Goal: Task Accomplishment & Management: Manage account settings

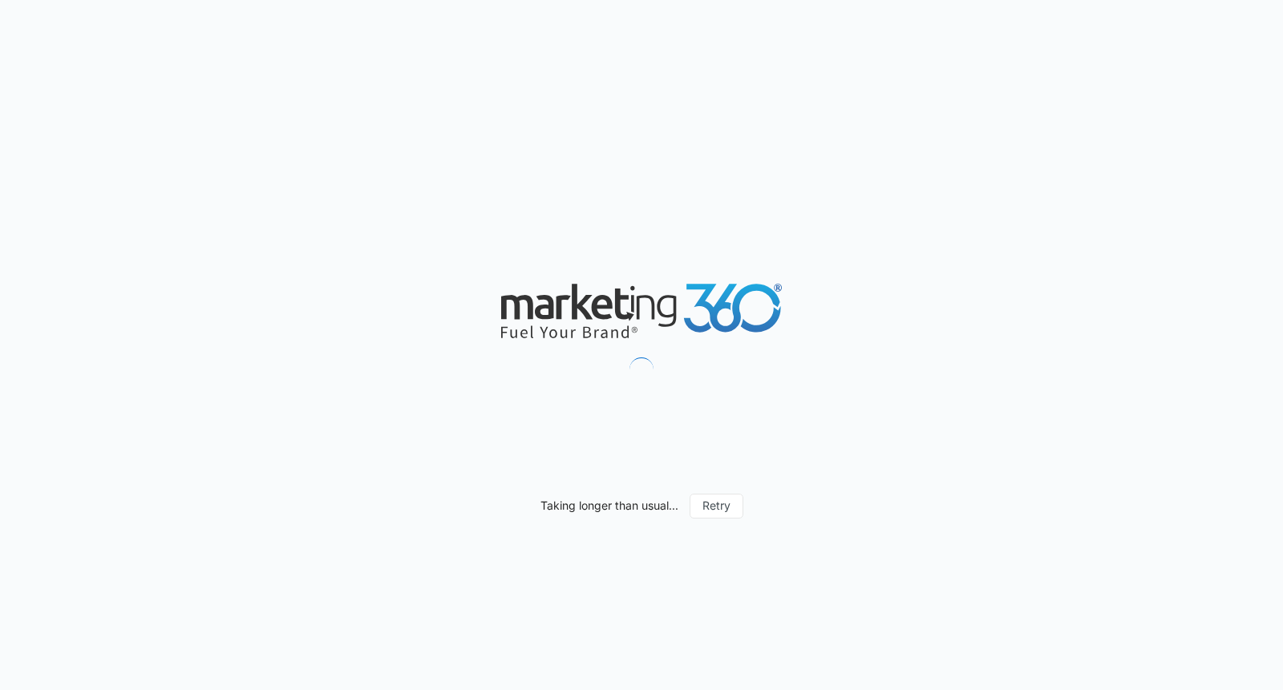
type input "[DATE]"
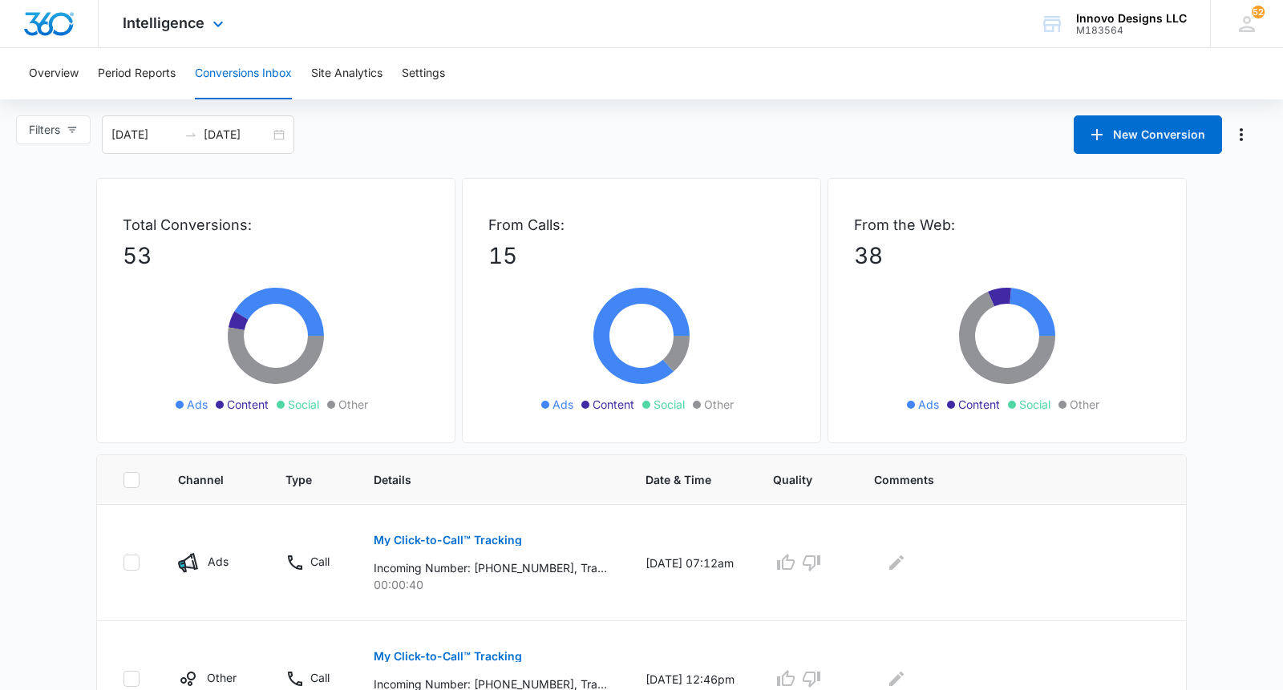
click at [149, 9] on div "Intelligence Apps Reputation Websites Forms CRM Email Social POS Content Ads In…" at bounding box center [175, 23] width 153 height 47
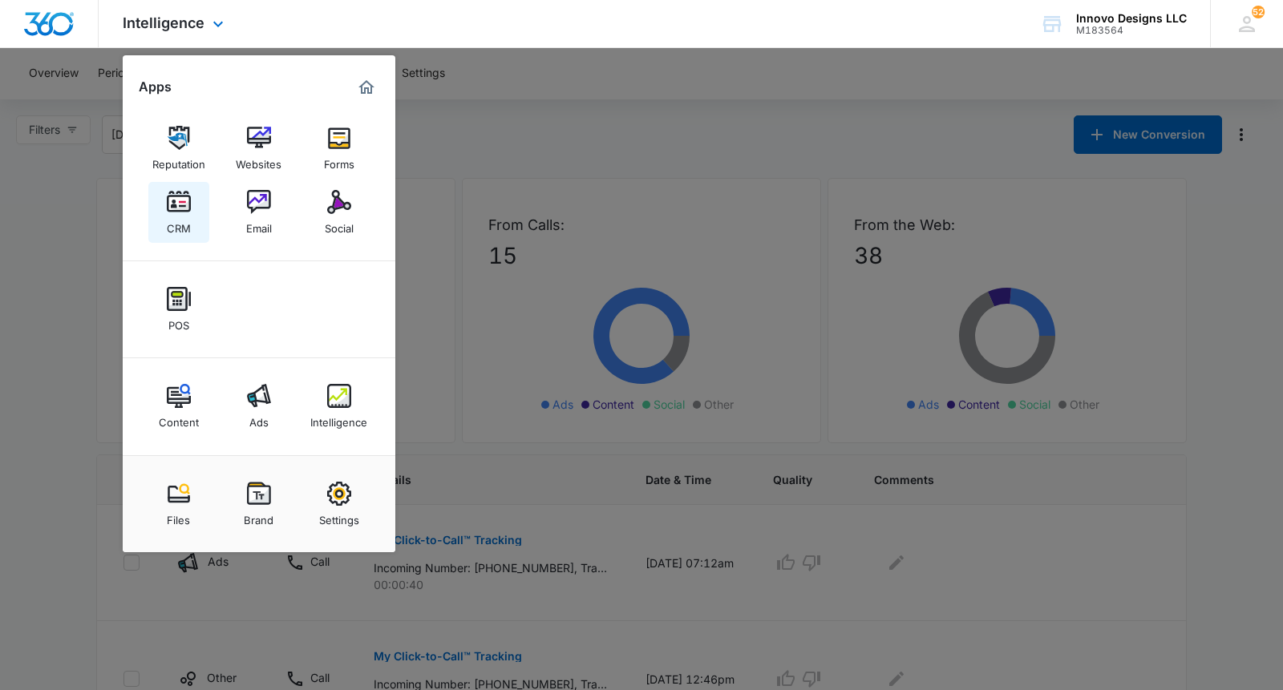
click at [187, 204] on img at bounding box center [179, 202] width 24 height 24
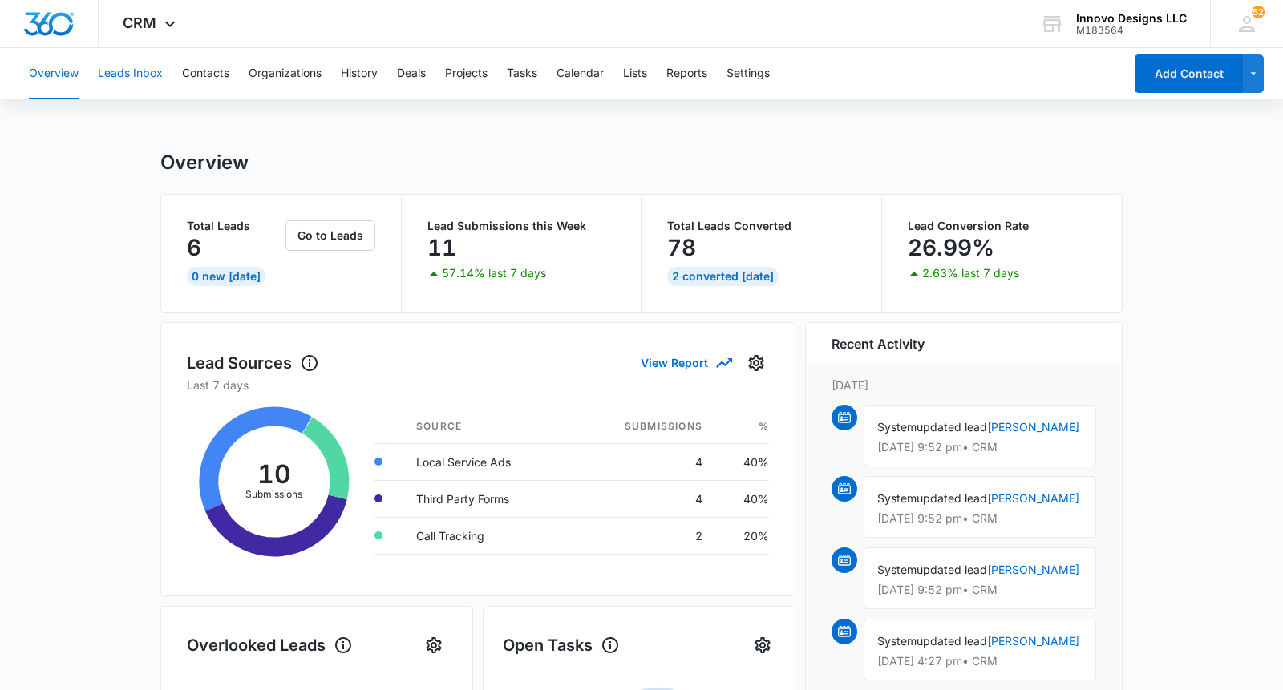
click at [139, 79] on button "Leads Inbox" at bounding box center [130, 73] width 65 height 51
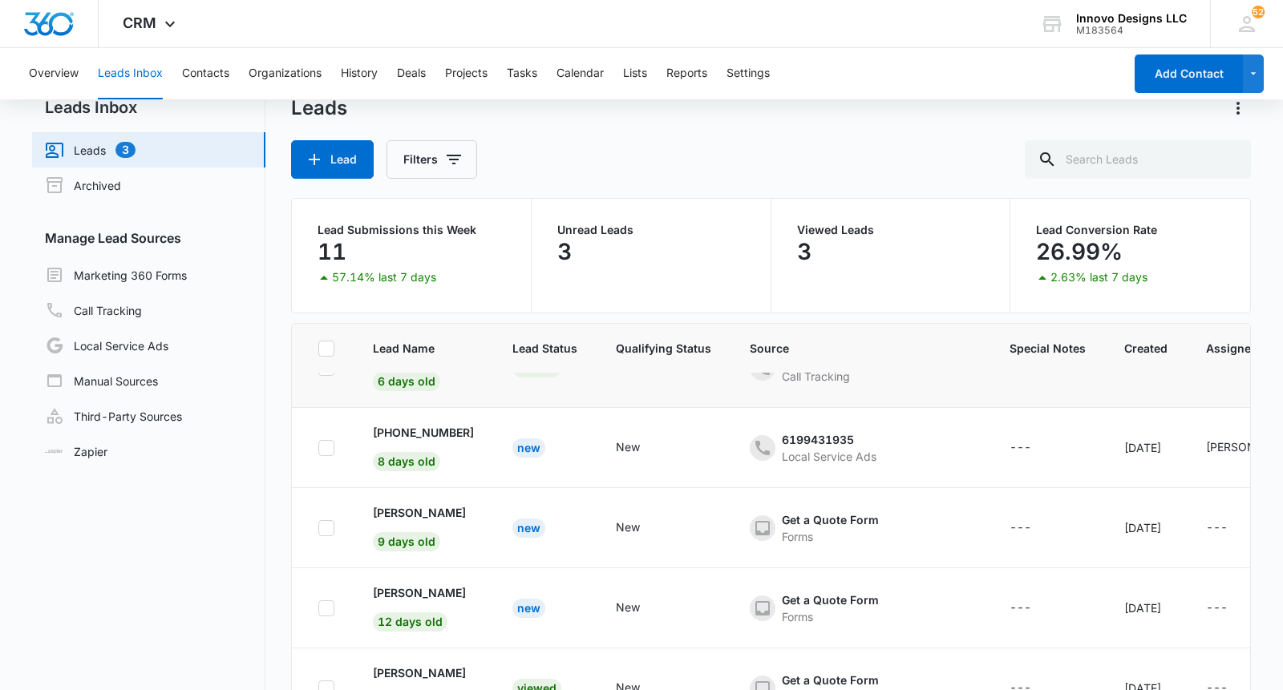
scroll to position [87, 0]
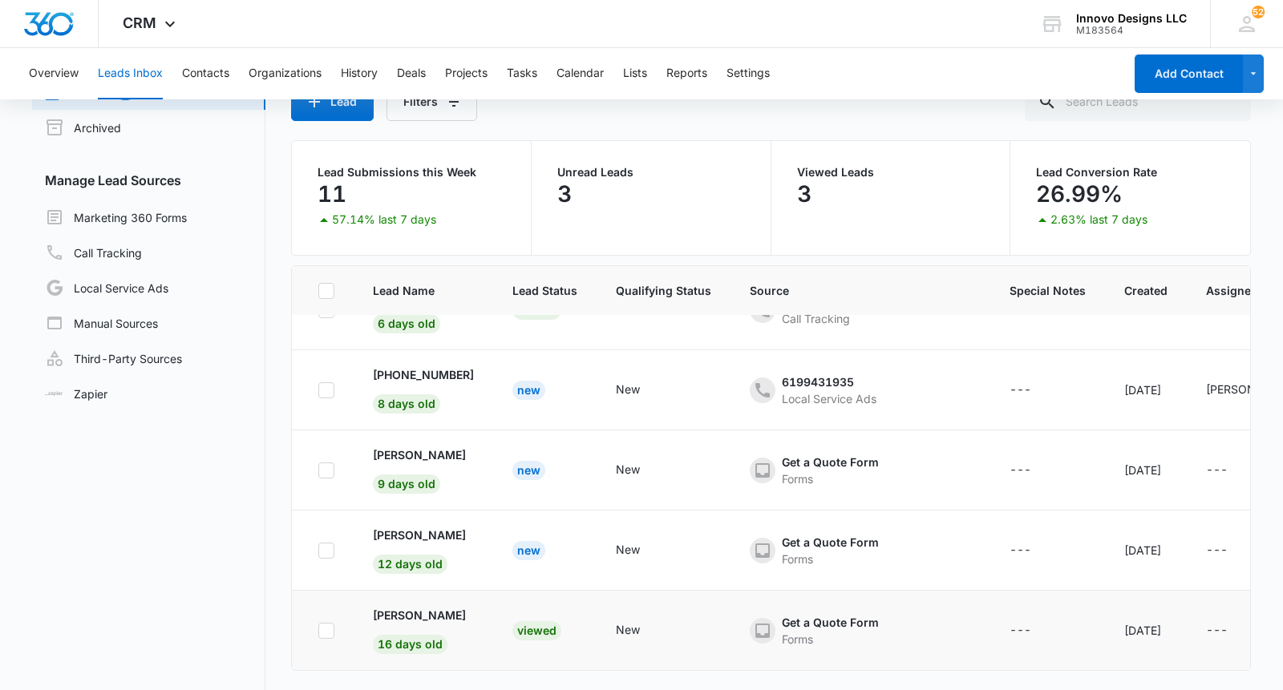
click at [328, 627] on icon at bounding box center [326, 631] width 14 height 14
click at [318, 630] on input "checkbox" at bounding box center [318, 630] width 1 height 1
checkbox input "true"
click at [327, 544] on icon at bounding box center [326, 551] width 14 height 14
click at [318, 550] on input "checkbox" at bounding box center [318, 550] width 1 height 1
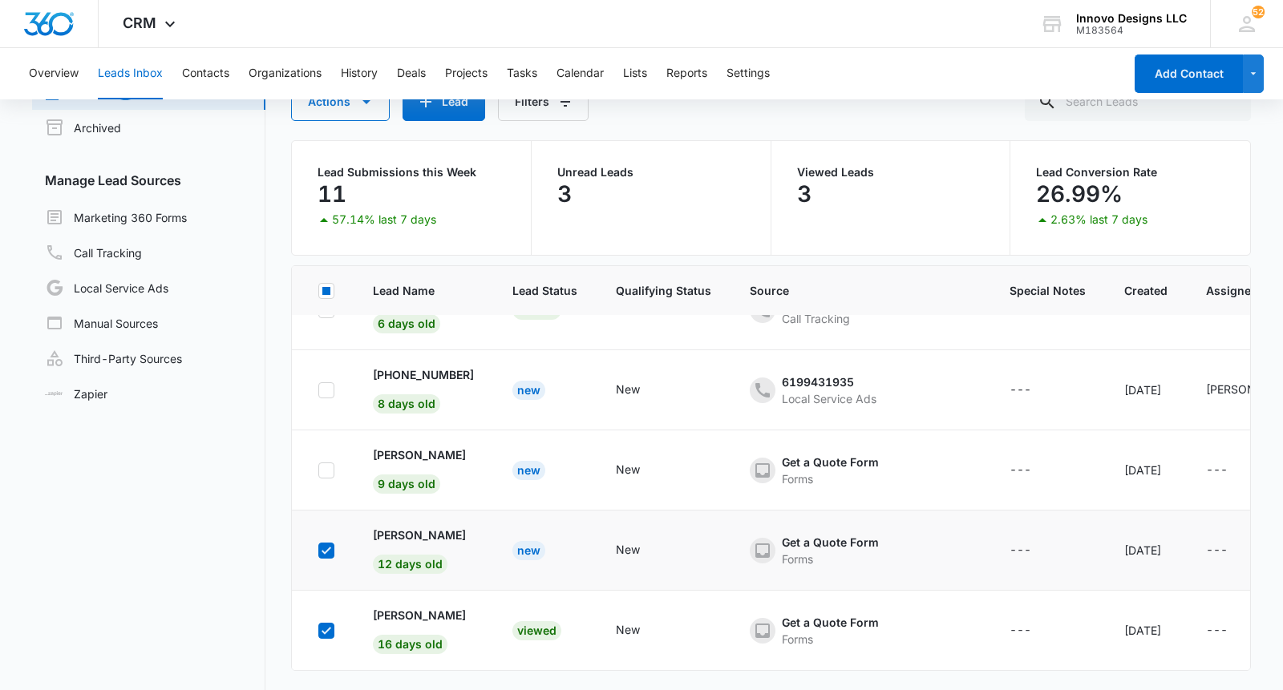
checkbox input "true"
click at [326, 473] on icon at bounding box center [326, 470] width 14 height 14
click at [318, 471] on input "checkbox" at bounding box center [318, 470] width 1 height 1
checkbox input "true"
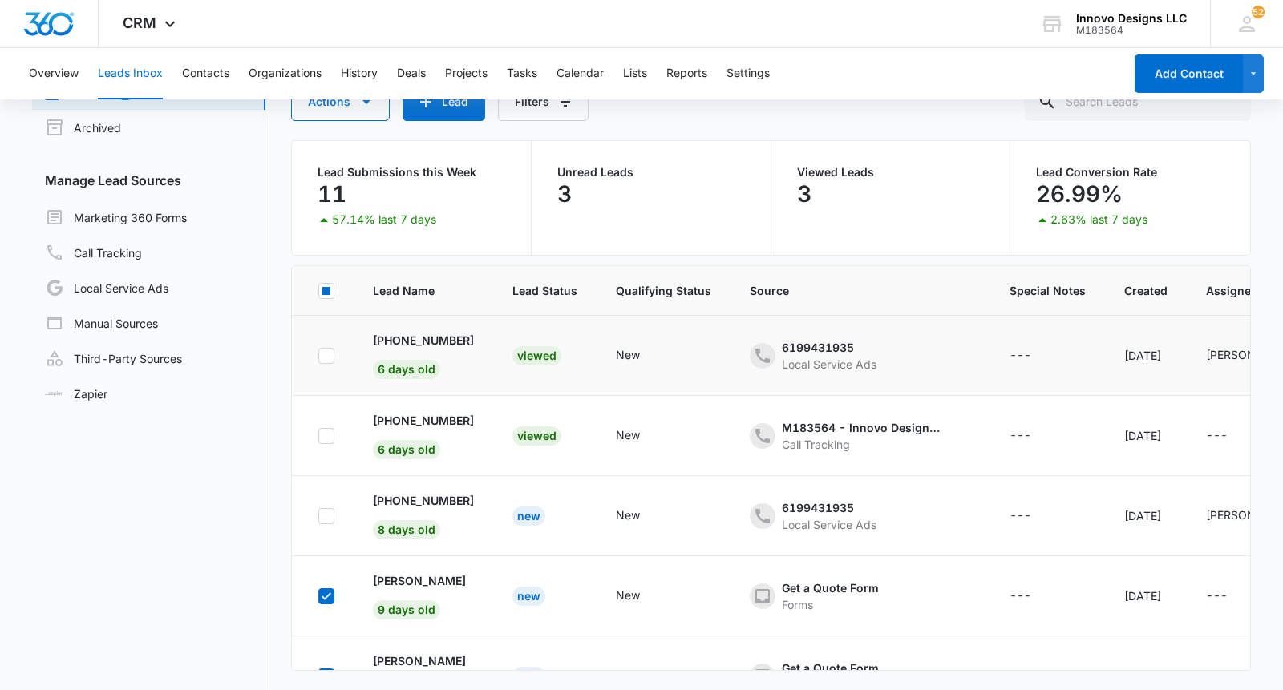
scroll to position [0, 0]
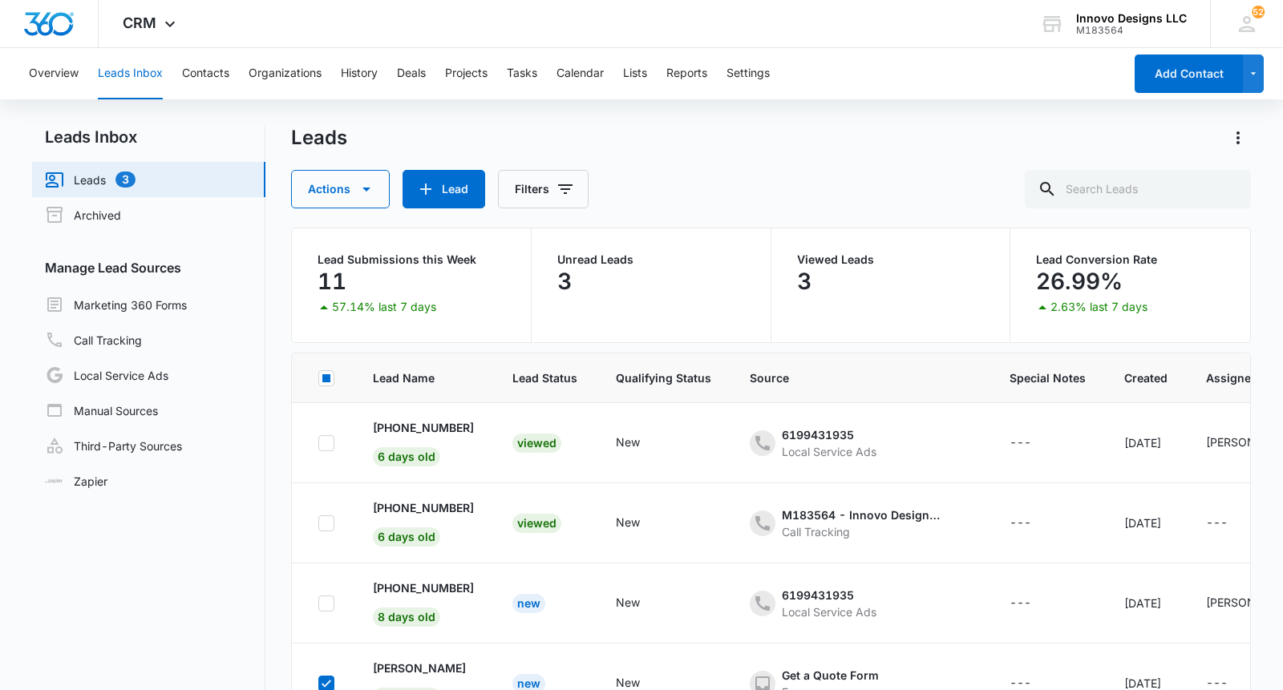
click at [389, 184] on div "Actions Lead Filters" at bounding box center [439, 189] width 297 height 38
click at [378, 188] on button "Actions" at bounding box center [340, 189] width 99 height 38
click at [374, 265] on div "Archive" at bounding box center [352, 264] width 83 height 11
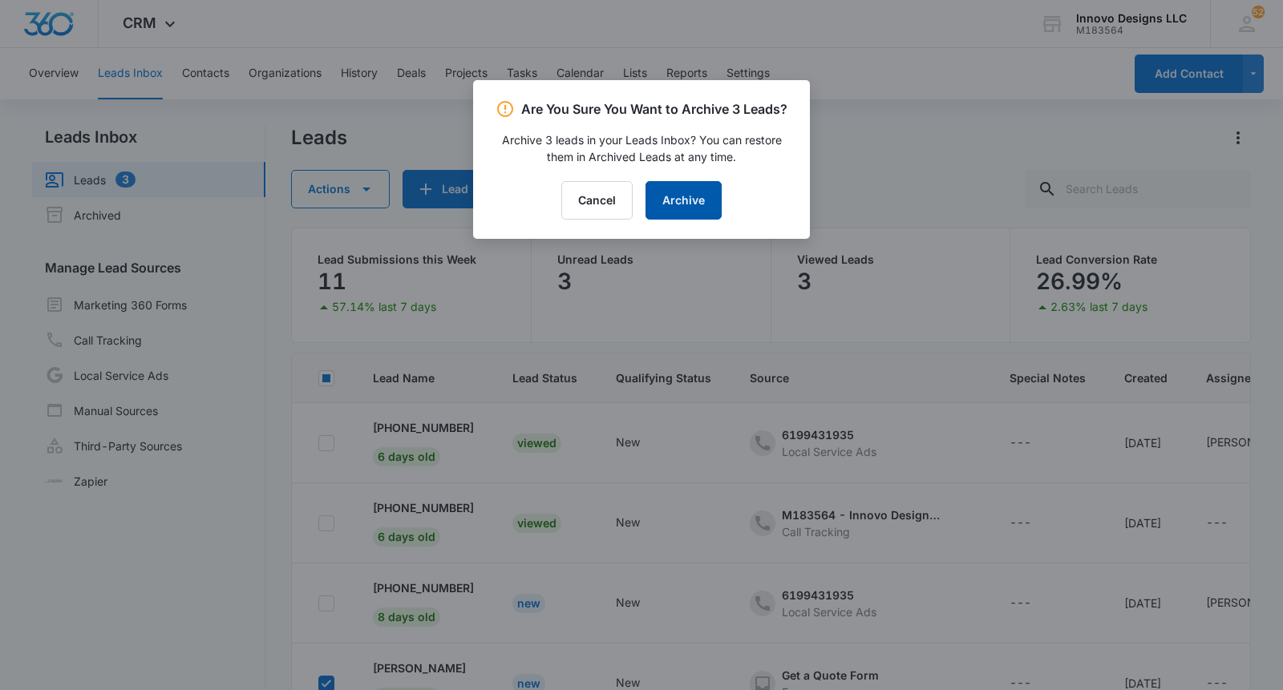
click at [690, 210] on button "Archive" at bounding box center [683, 200] width 76 height 38
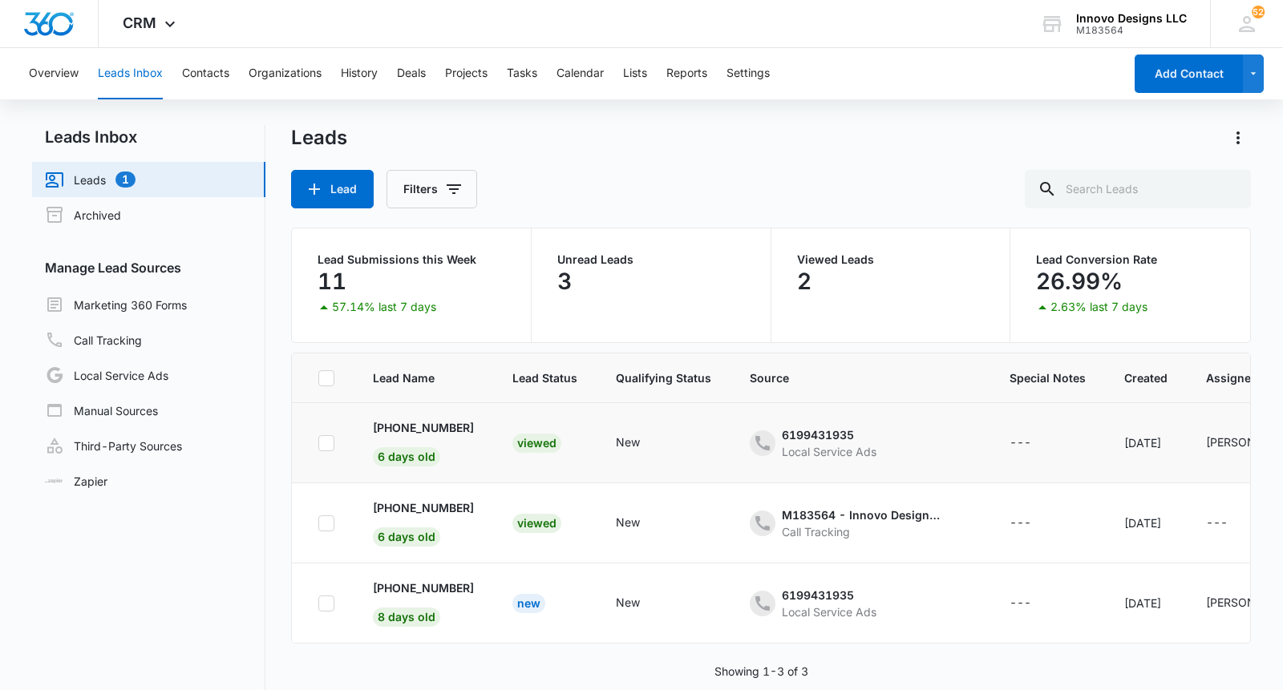
click at [331, 440] on icon at bounding box center [326, 443] width 14 height 14
click at [318, 443] on input "checkbox" at bounding box center [318, 443] width 1 height 1
checkbox input "true"
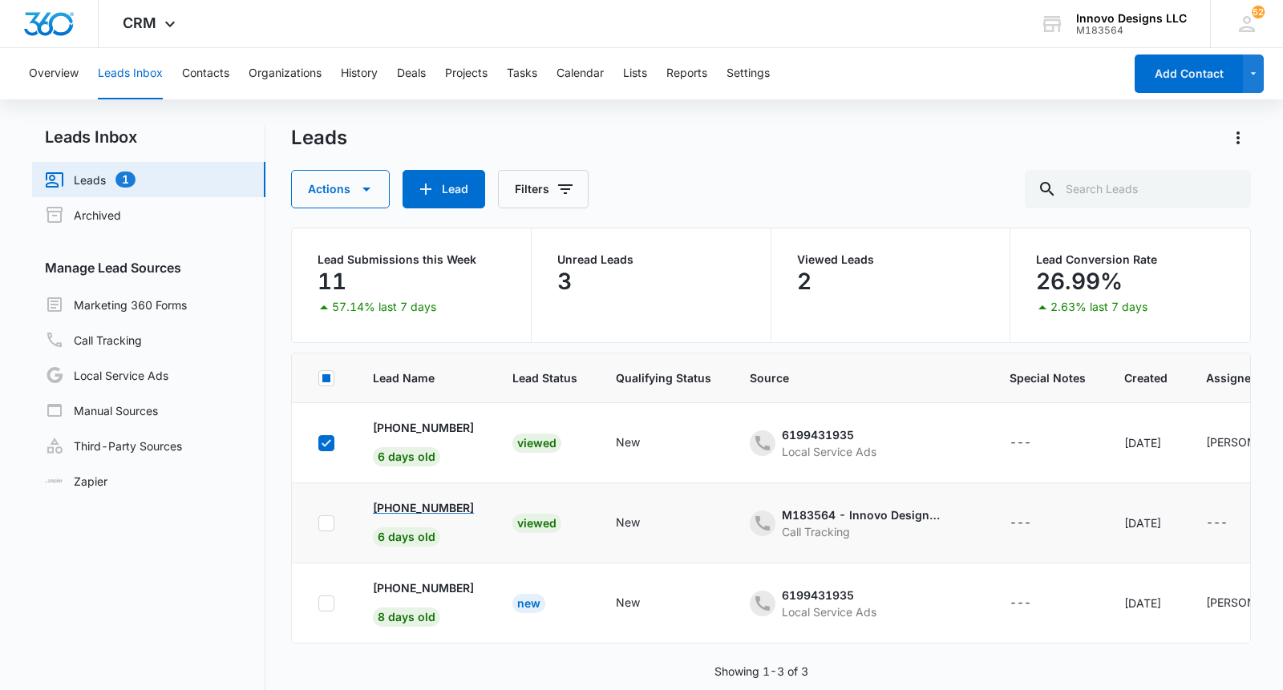
click at [413, 506] on p "[PHONE_NUMBER]" at bounding box center [423, 508] width 101 height 17
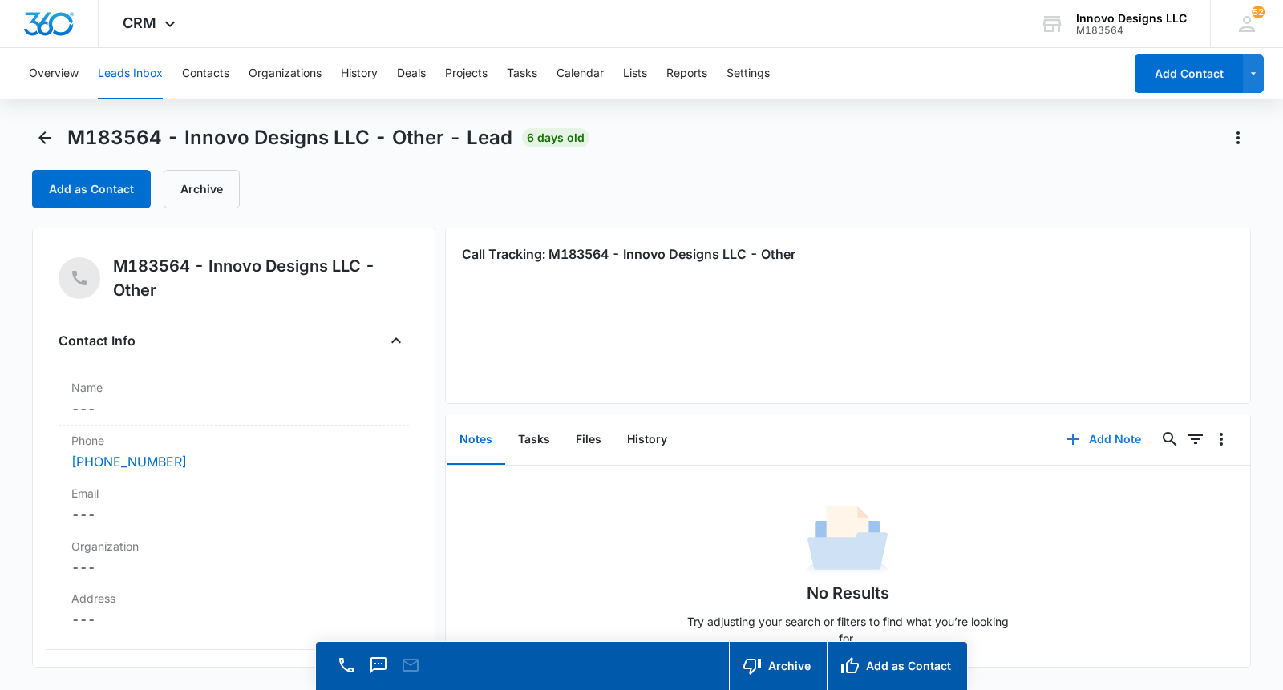
click at [1081, 444] on icon "button" at bounding box center [1072, 439] width 19 height 19
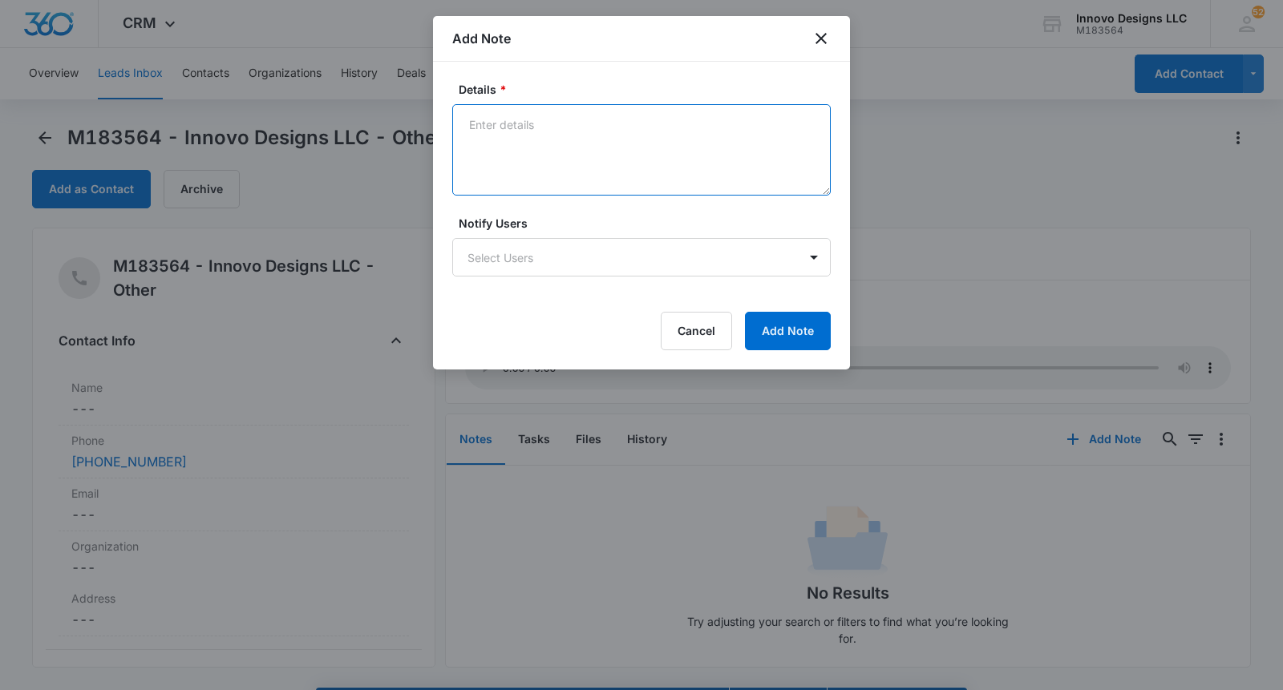
click at [548, 175] on textarea "Details *" at bounding box center [641, 149] width 378 height 91
paste textarea "[PERSON_NAME] [STREET_ADDRESS]."
type textarea "[PERSON_NAME] [STREET_ADDRESS]."
click at [776, 341] on button "Add Note" at bounding box center [788, 331] width 86 height 38
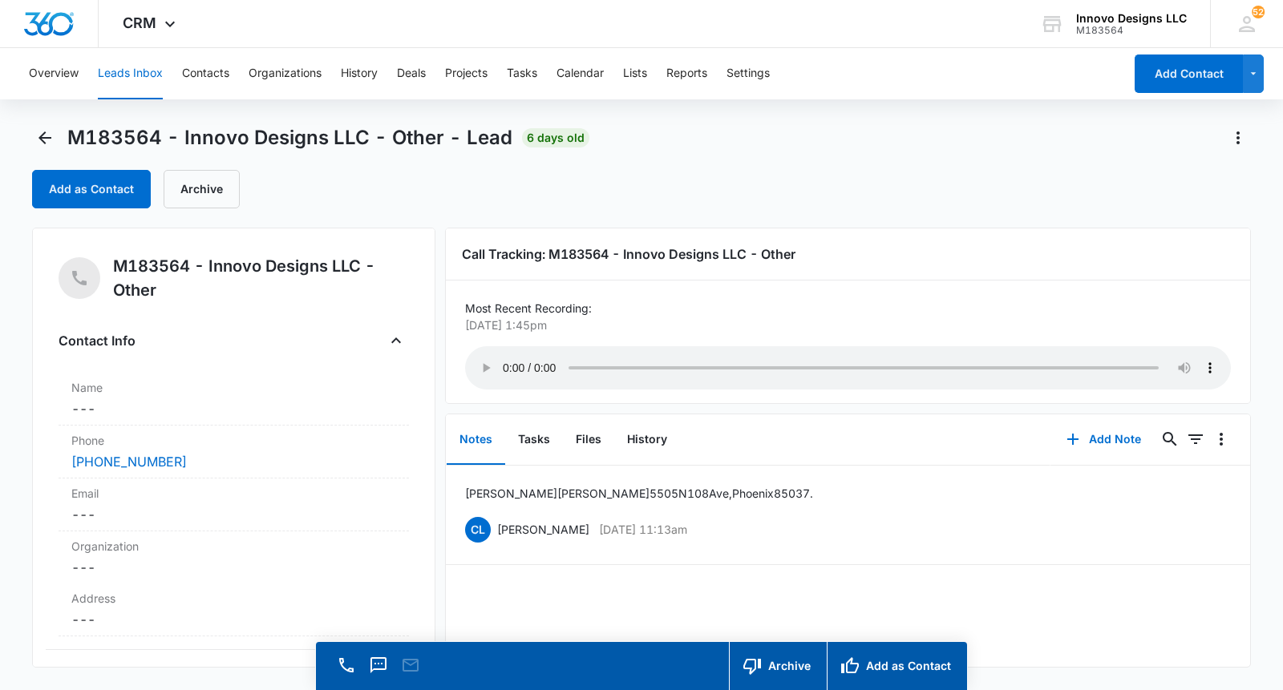
click at [260, 411] on dd "Cancel Save Changes ---" at bounding box center [233, 408] width 325 height 19
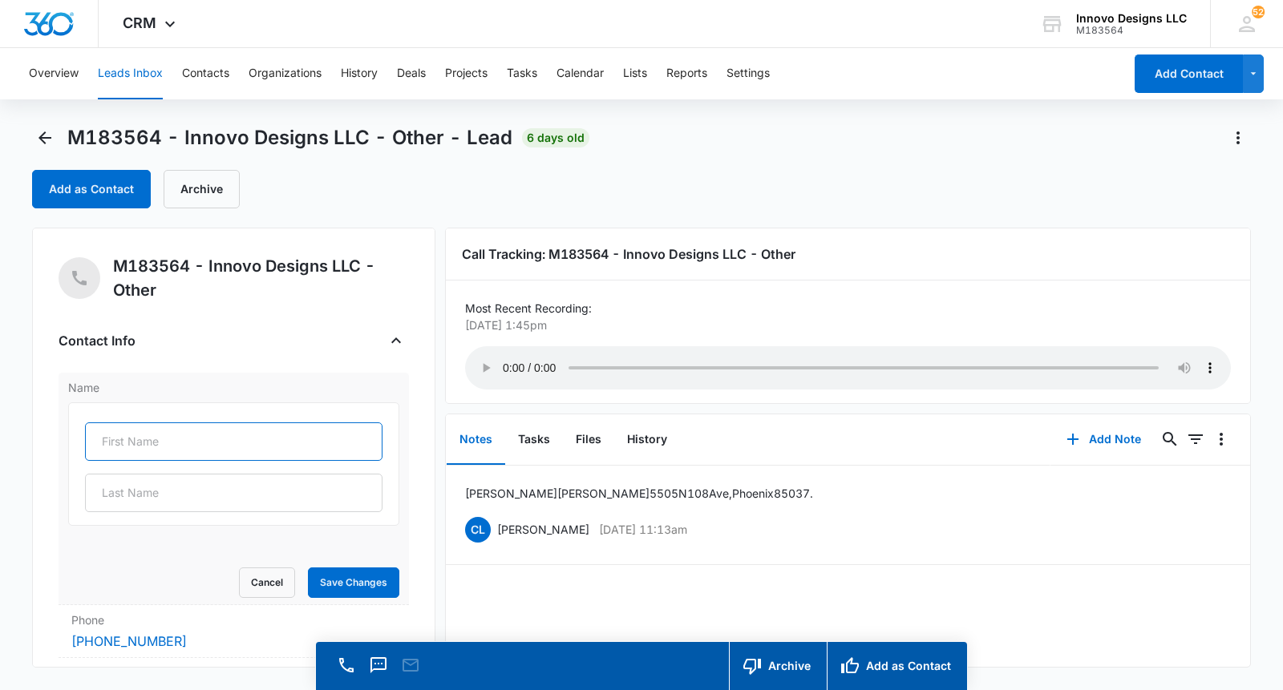
click at [271, 439] on input "text" at bounding box center [233, 442] width 297 height 38
type input "[PERSON_NAME]"
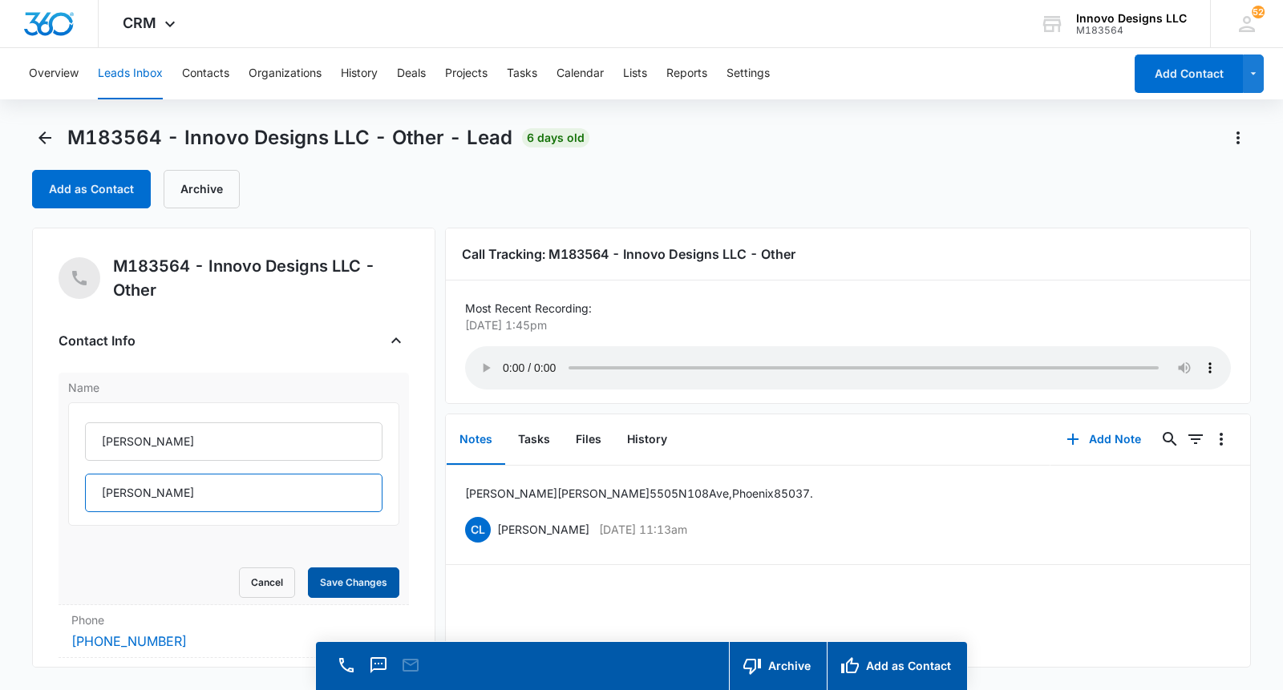
type input "[PERSON_NAME]"
click at [342, 574] on button "Save Changes" at bounding box center [353, 583] width 91 height 30
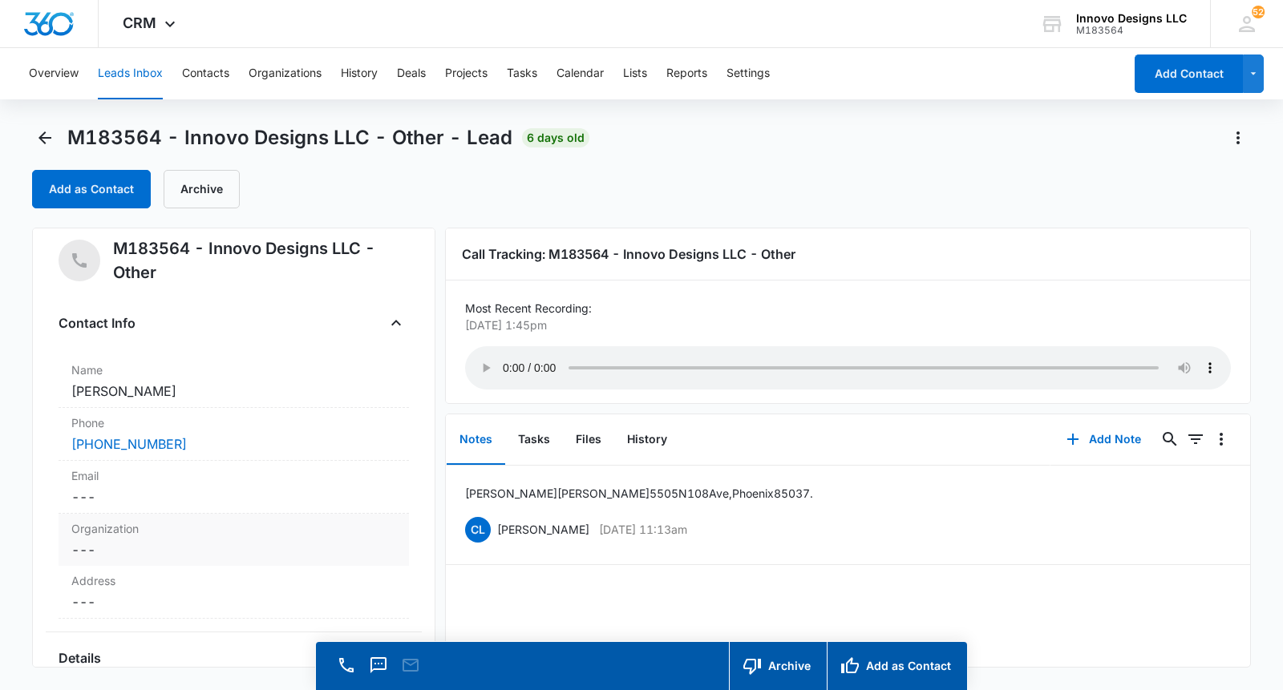
scroll to position [34, 0]
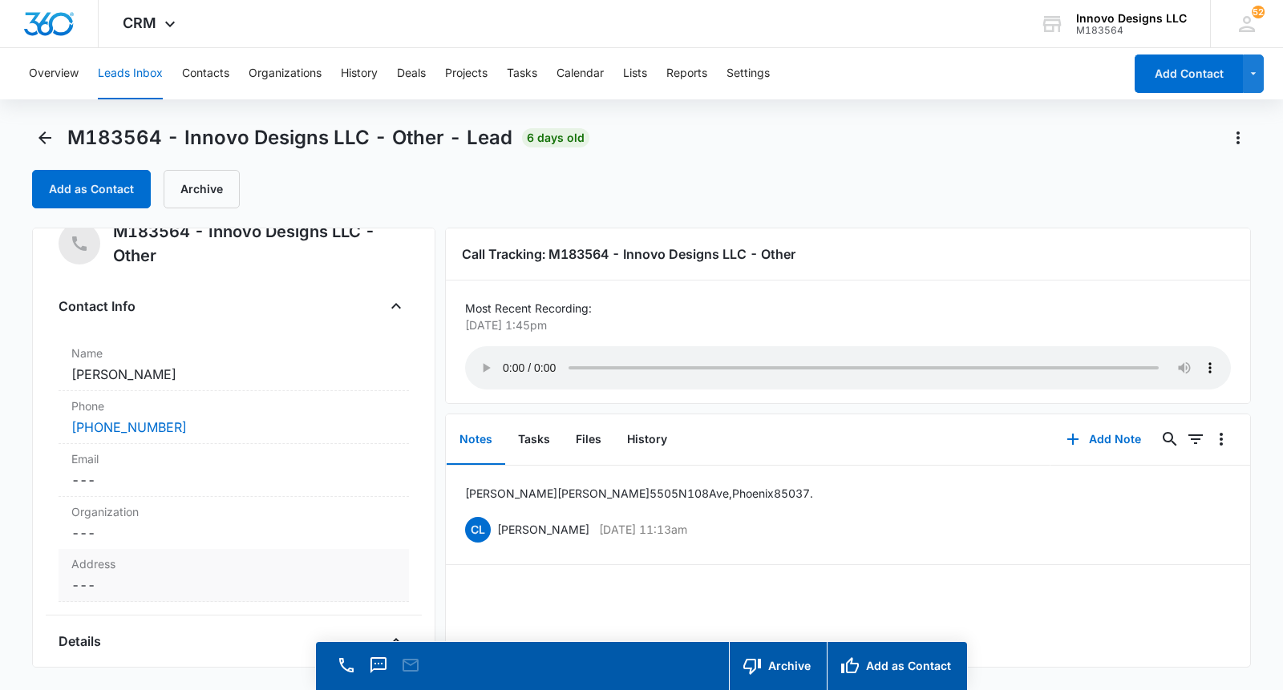
click at [275, 563] on label "Address" at bounding box center [233, 564] width 325 height 17
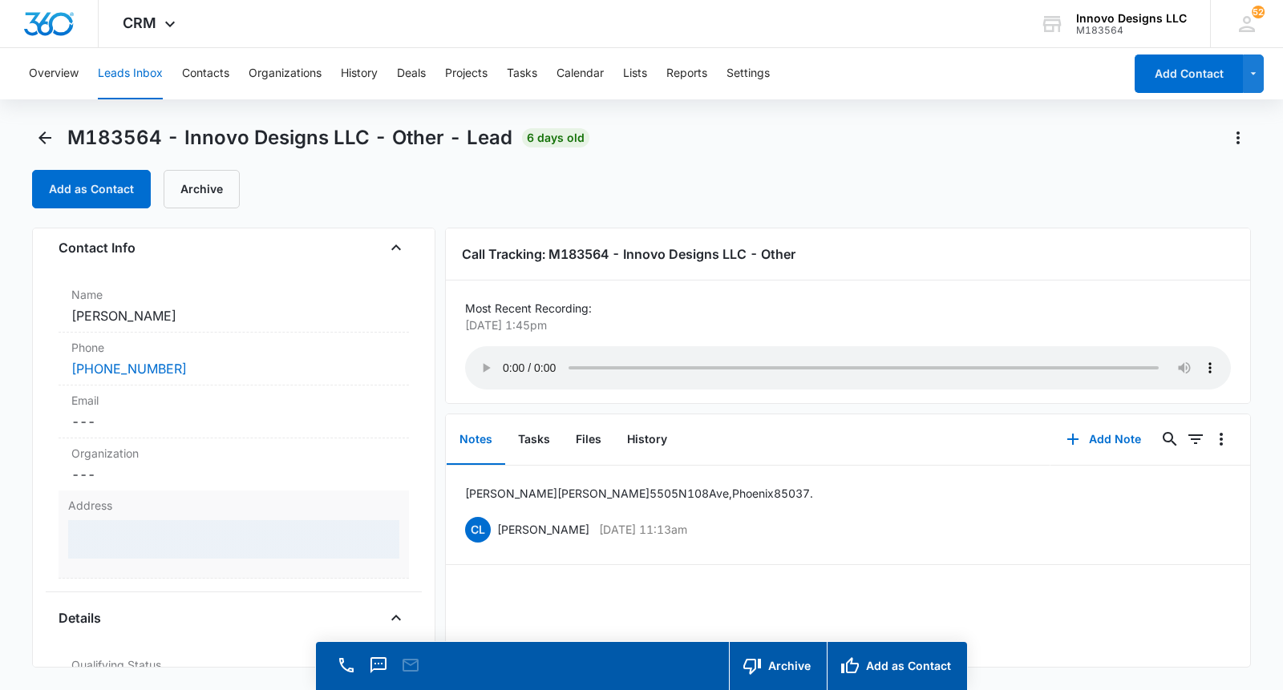
scroll to position [140, 0]
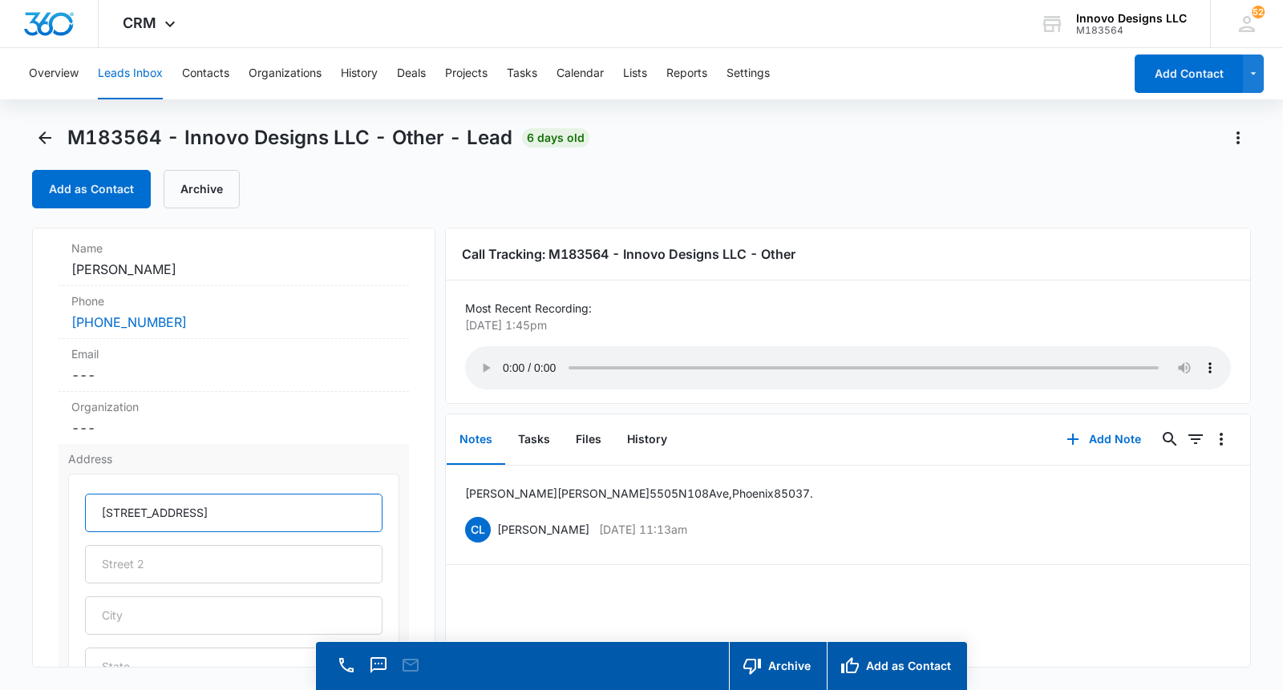
type input "[STREET_ADDRESS]"
type input "Phoenix"
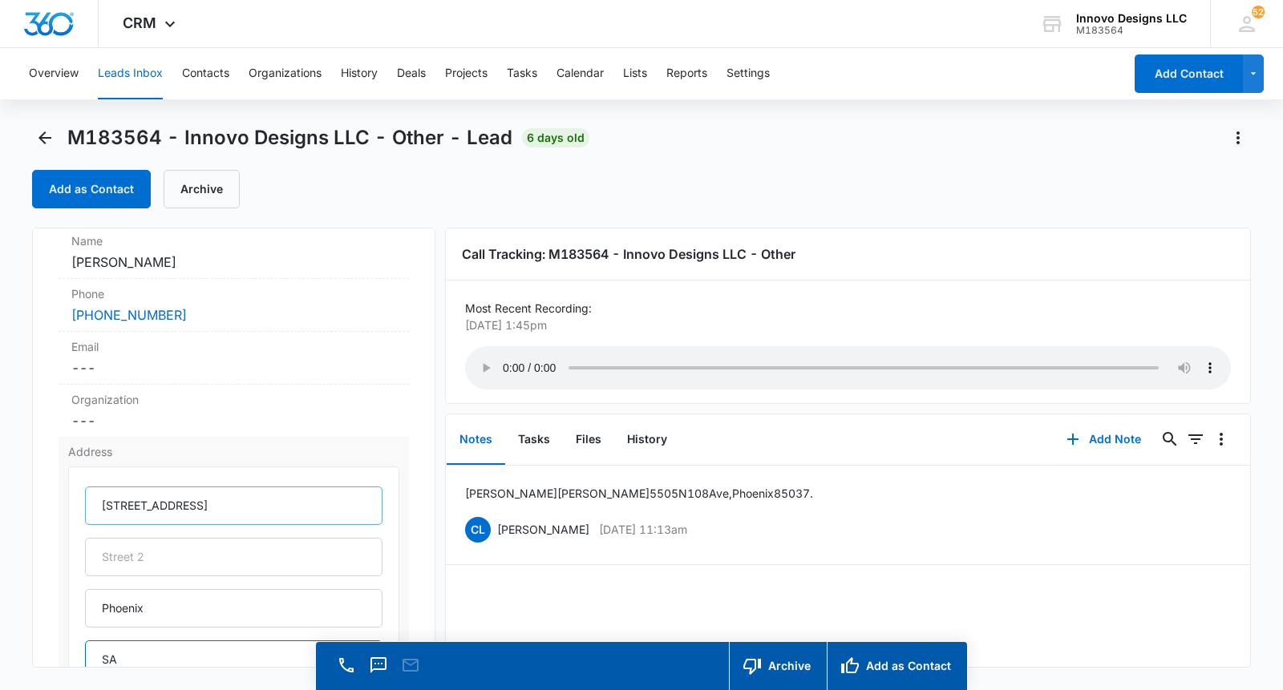
type input "S"
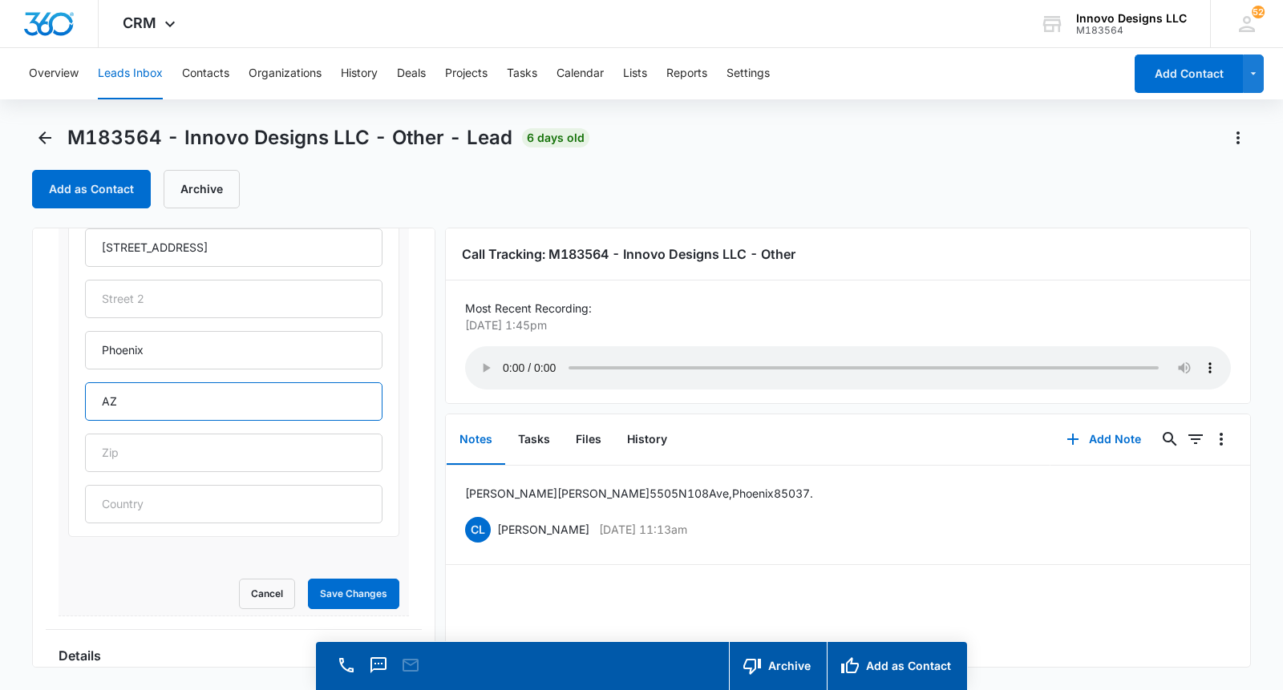
scroll to position [285, 0]
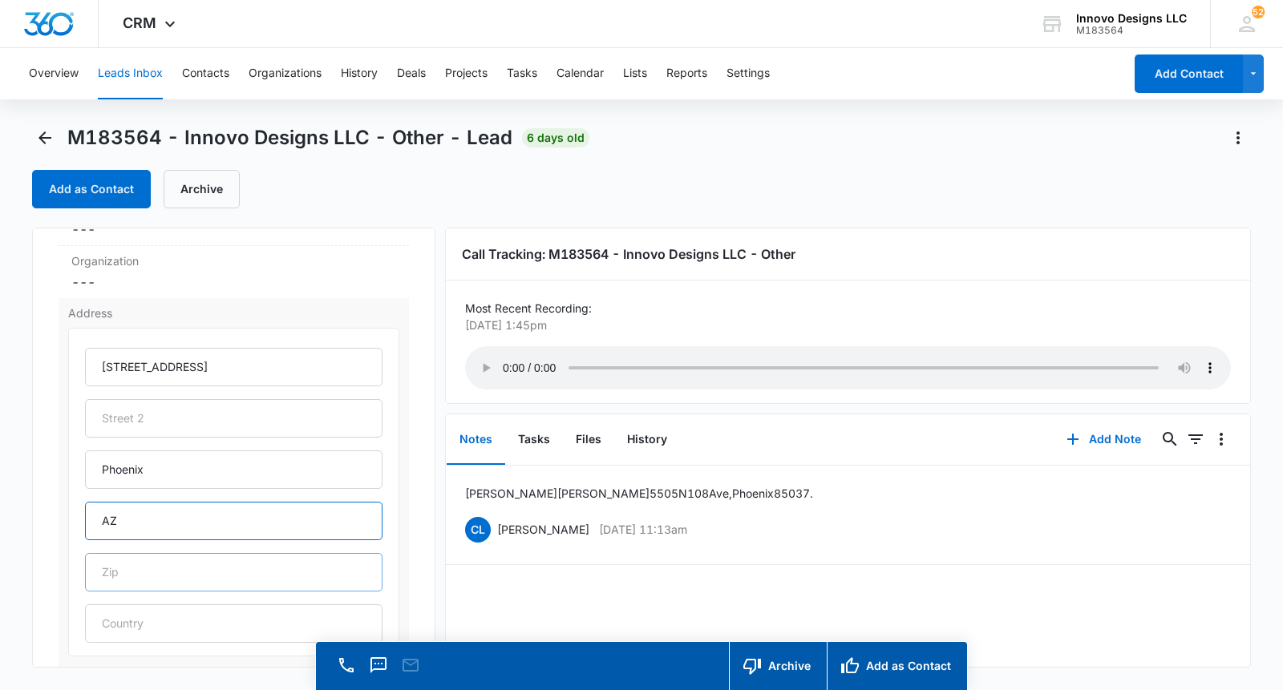
type input "AZ"
type input "85037"
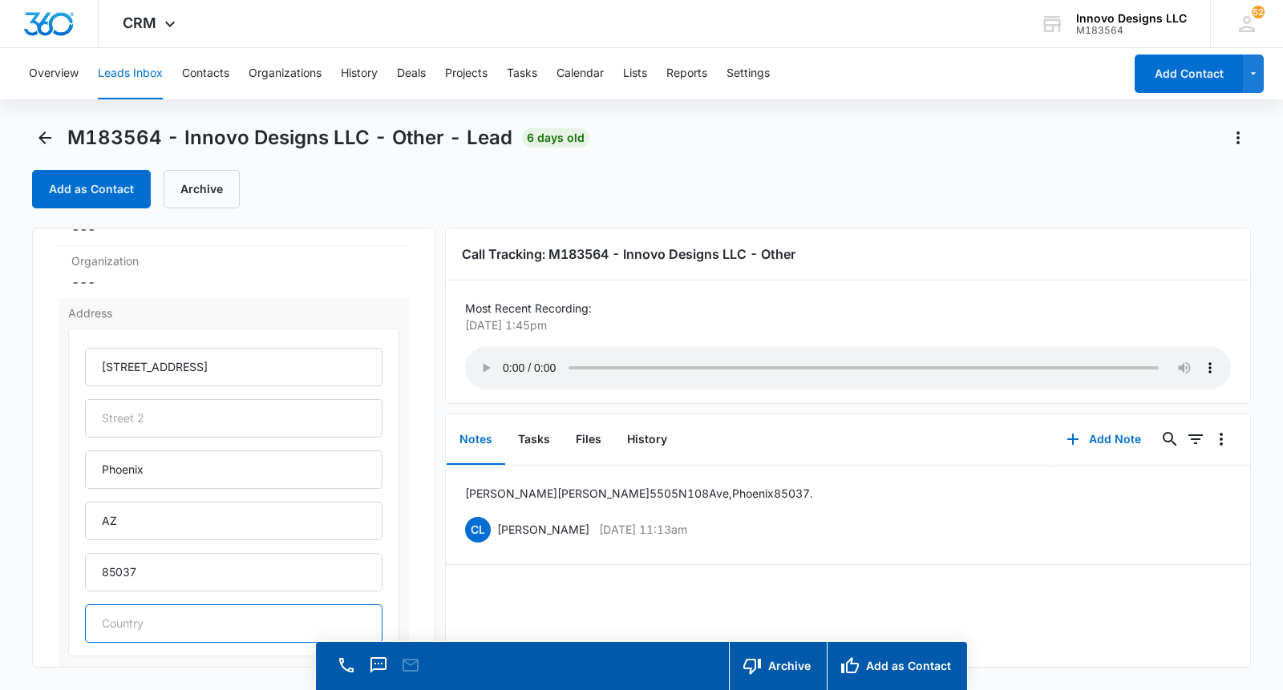
scroll to position [406, 0]
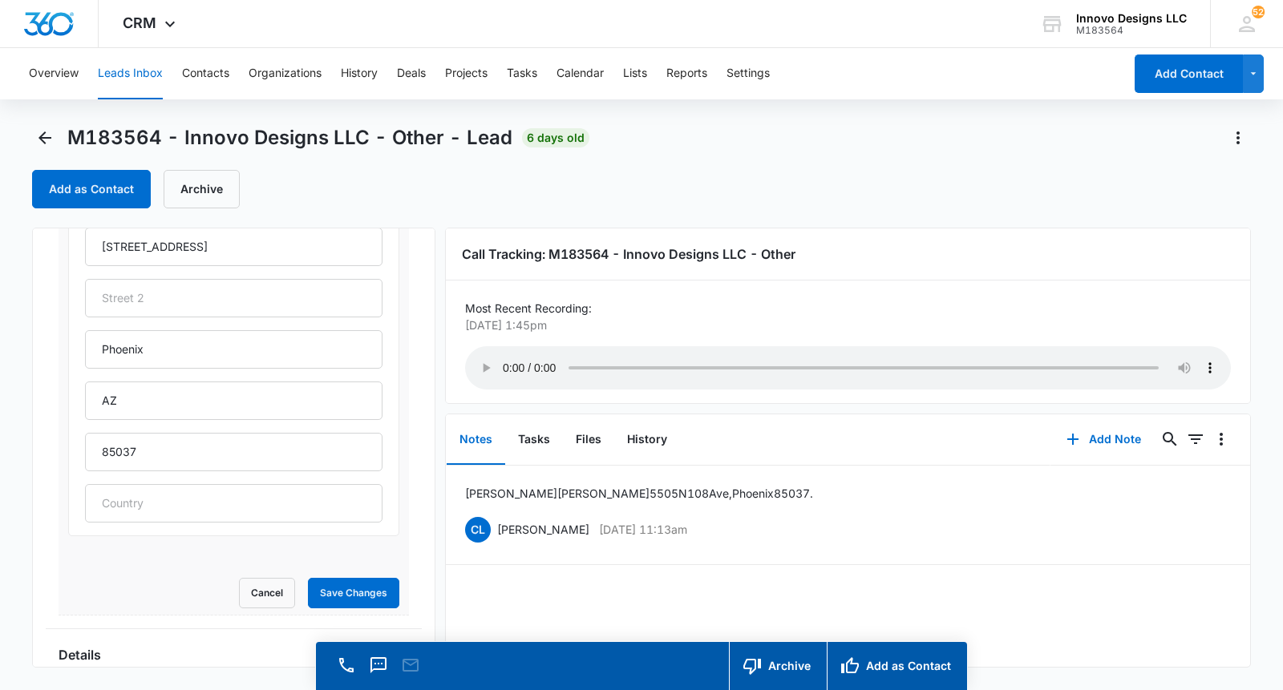
click at [372, 609] on div "Address [STREET_ADDRESS] Cancel Save Changes" at bounding box center [234, 397] width 350 height 438
click at [378, 585] on button "Save Changes" at bounding box center [353, 593] width 91 height 30
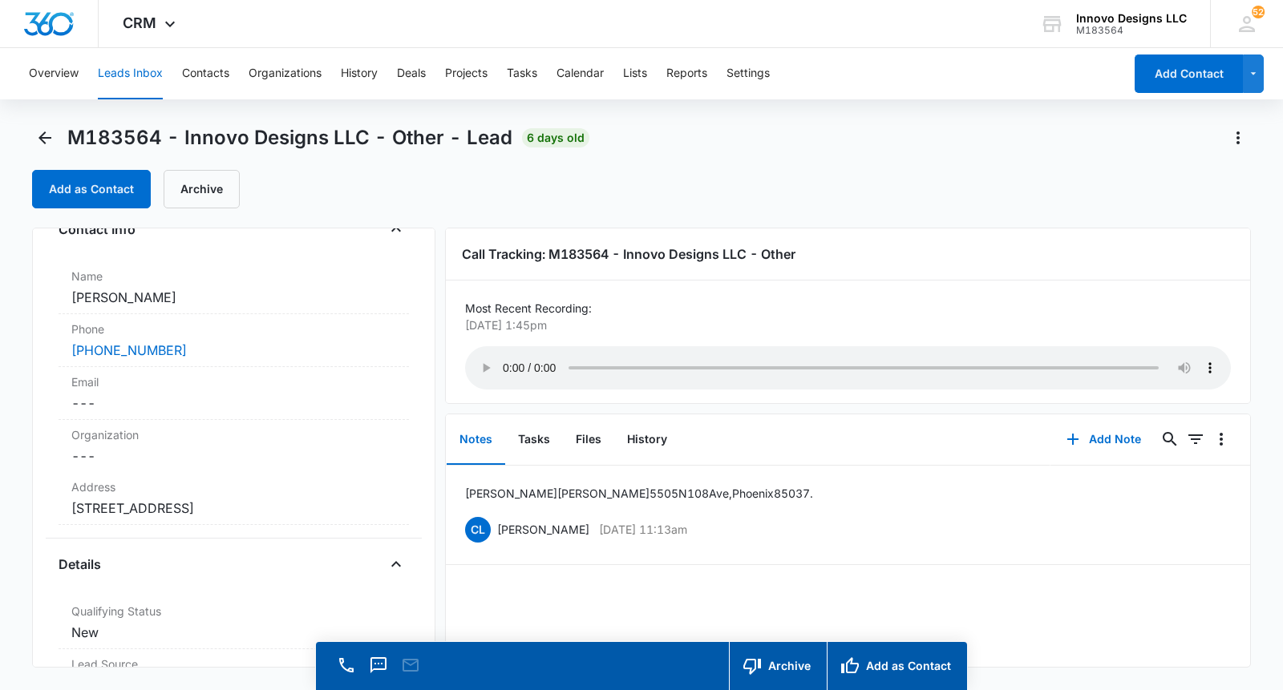
scroll to position [0, 0]
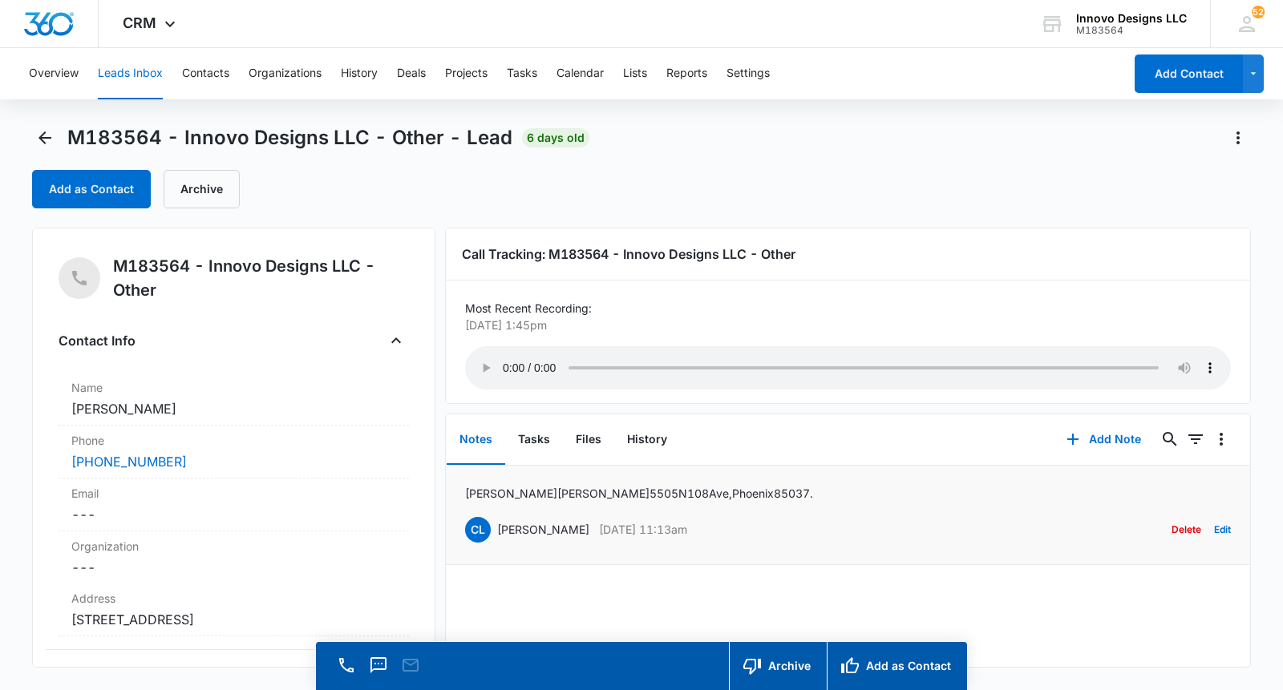
click at [750, 485] on div "[PERSON_NAME] [STREET_ADDRESS]. CL [PERSON_NAME] [DATE] 11:13am Delete Edit" at bounding box center [848, 515] width 766 height 60
click at [665, 485] on p "[PERSON_NAME] [STREET_ADDRESS]." at bounding box center [639, 493] width 348 height 17
click at [1223, 519] on button "Edit" at bounding box center [1222, 530] width 17 height 30
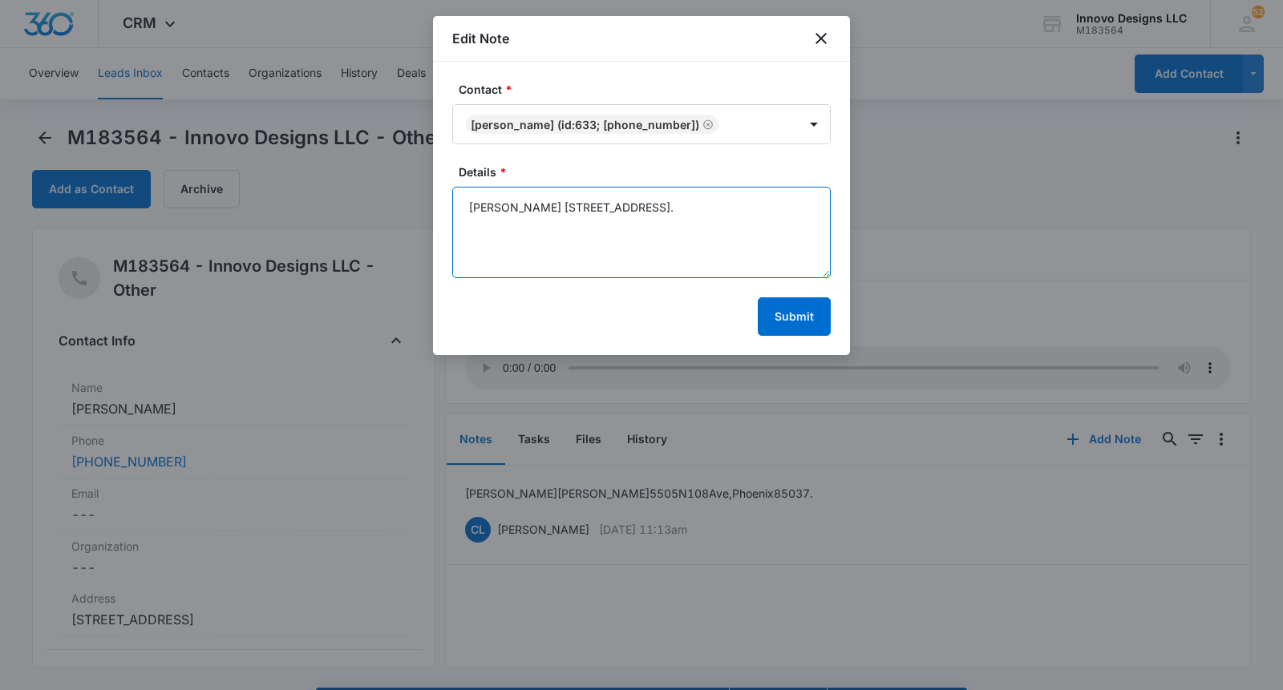
click at [767, 226] on textarea "[PERSON_NAME] [STREET_ADDRESS]." at bounding box center [641, 232] width 378 height 91
type textarea "[PERSON_NAME] [STREET_ADDRESS]. Needs a [PERSON_NAME] scheduled Quote"
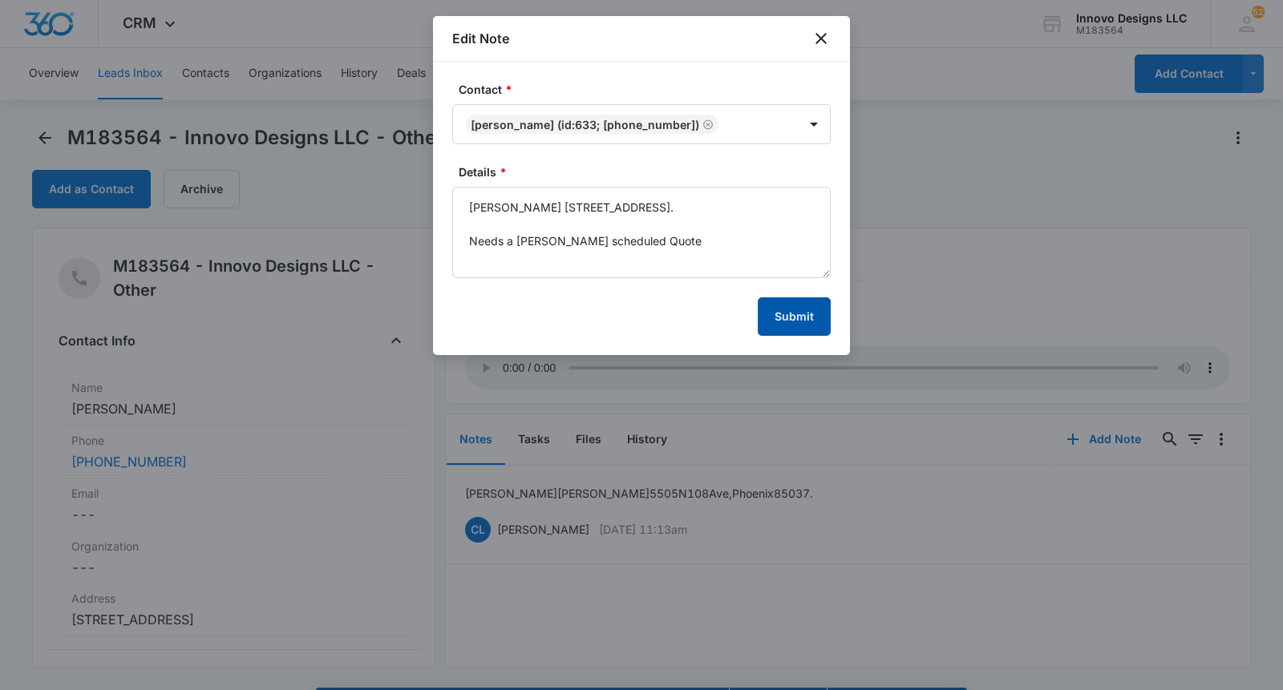
click at [800, 330] on button "Submit" at bounding box center [794, 316] width 73 height 38
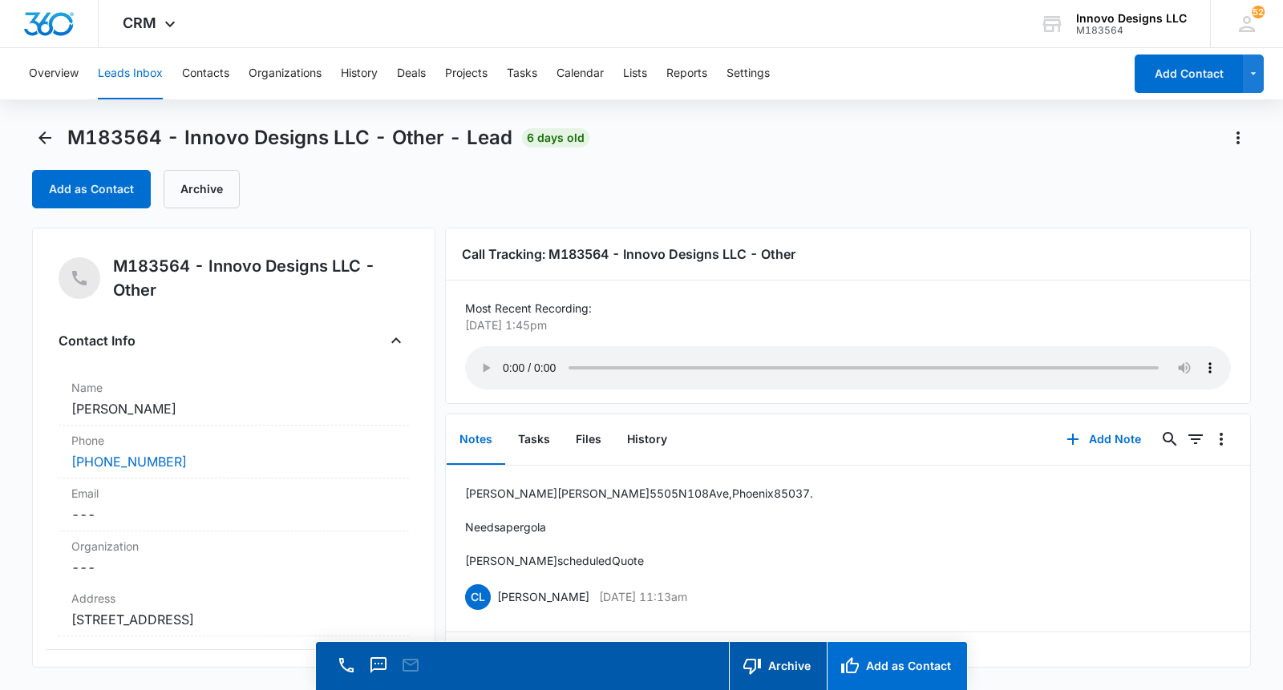
click at [890, 653] on button "Add as Contact" at bounding box center [897, 666] width 140 height 48
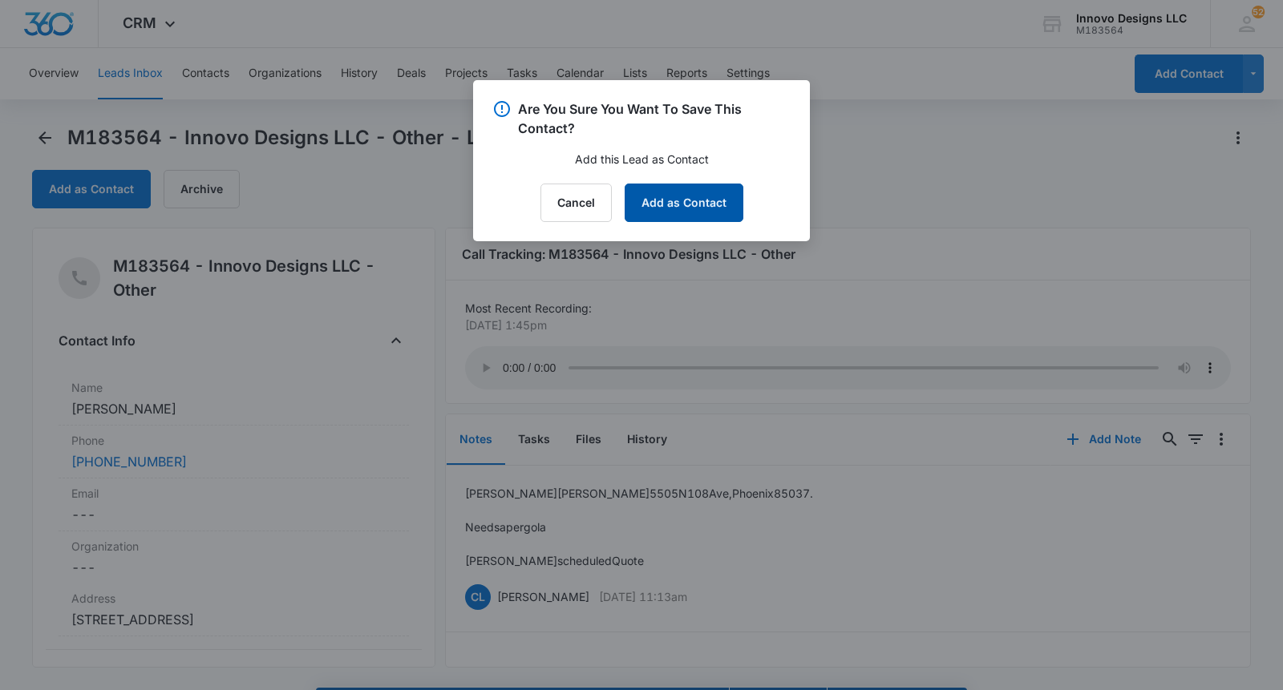
click at [652, 218] on button "Add as Contact" at bounding box center [684, 203] width 119 height 38
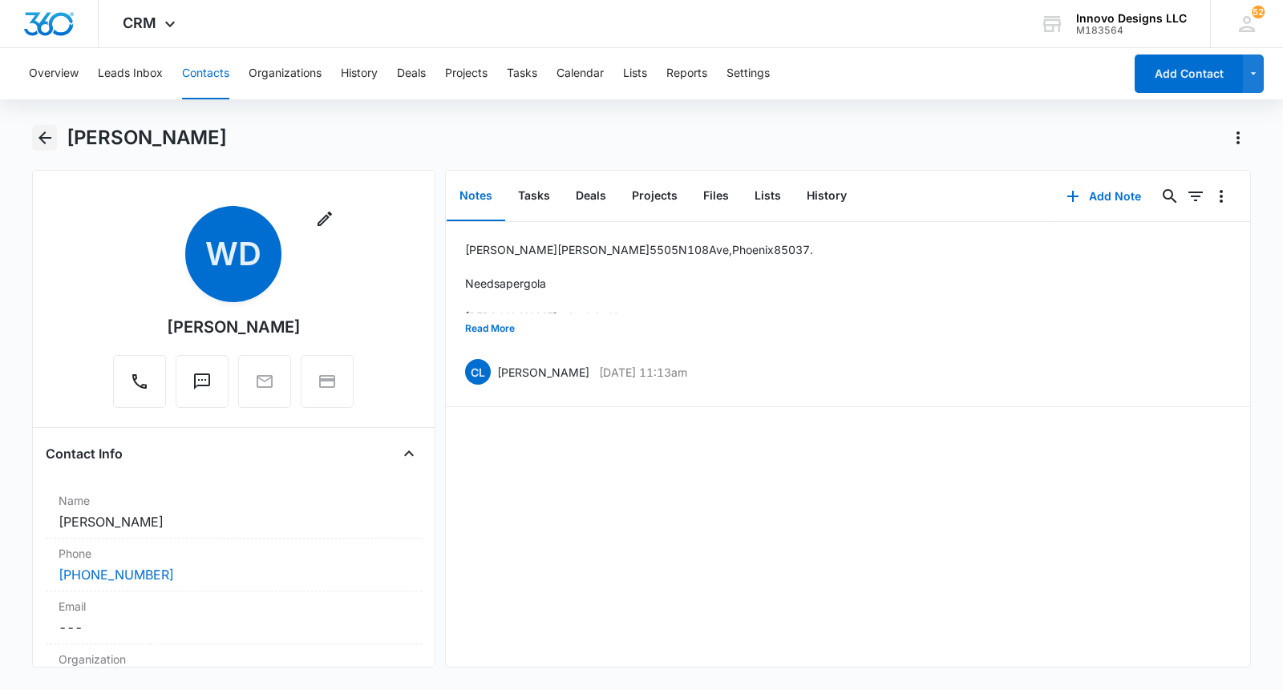
click at [42, 145] on icon "Back" at bounding box center [44, 137] width 19 height 19
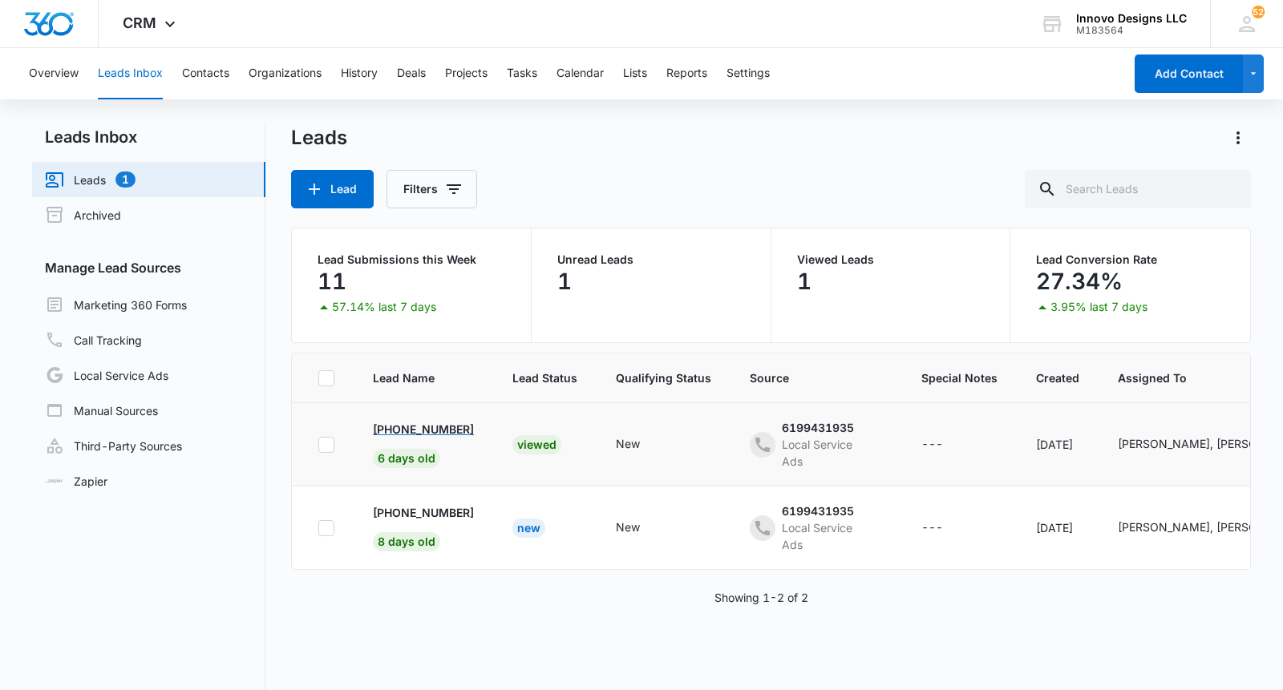
click at [443, 437] on p "[PHONE_NUMBER]" at bounding box center [423, 429] width 101 height 17
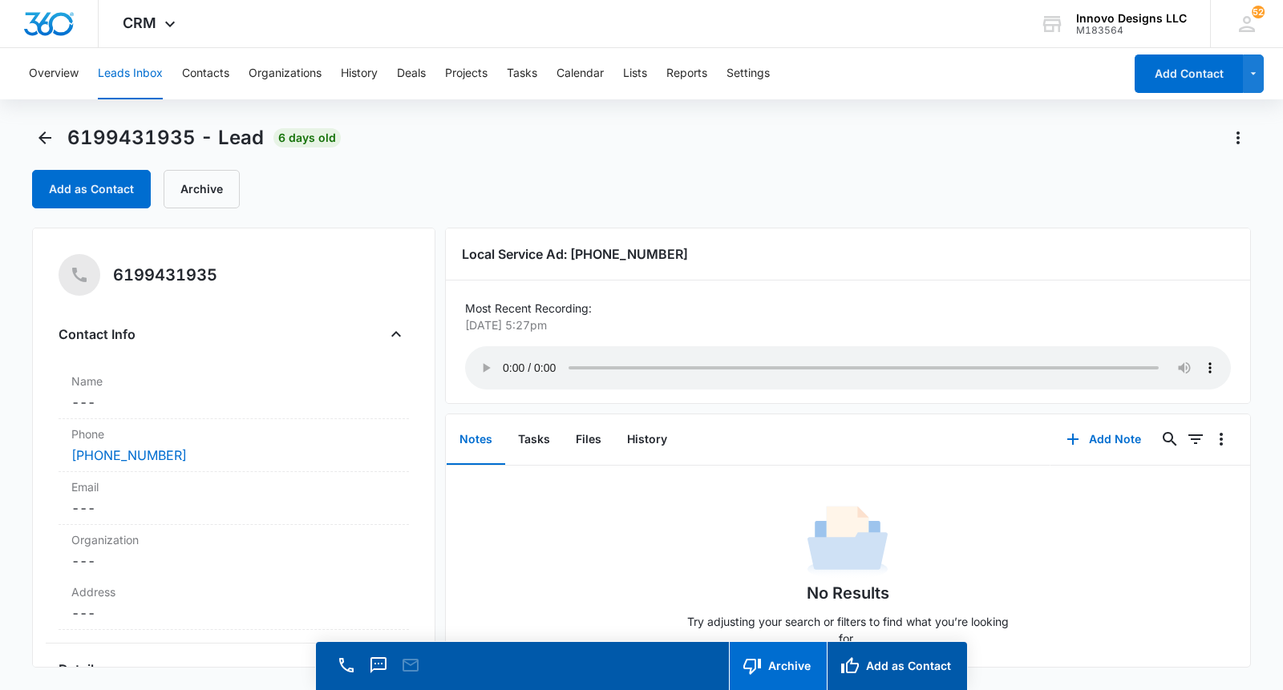
click at [814, 669] on button "Archive" at bounding box center [778, 666] width 98 height 48
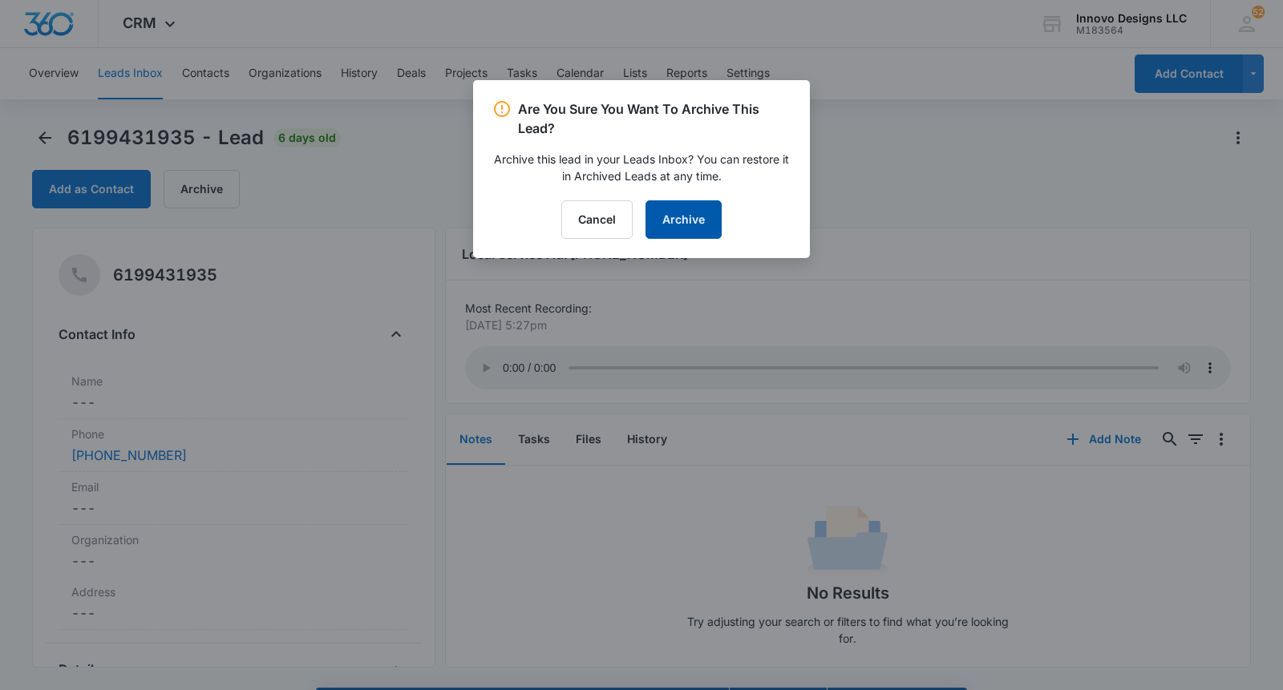
click at [674, 228] on button "Archive" at bounding box center [683, 219] width 76 height 38
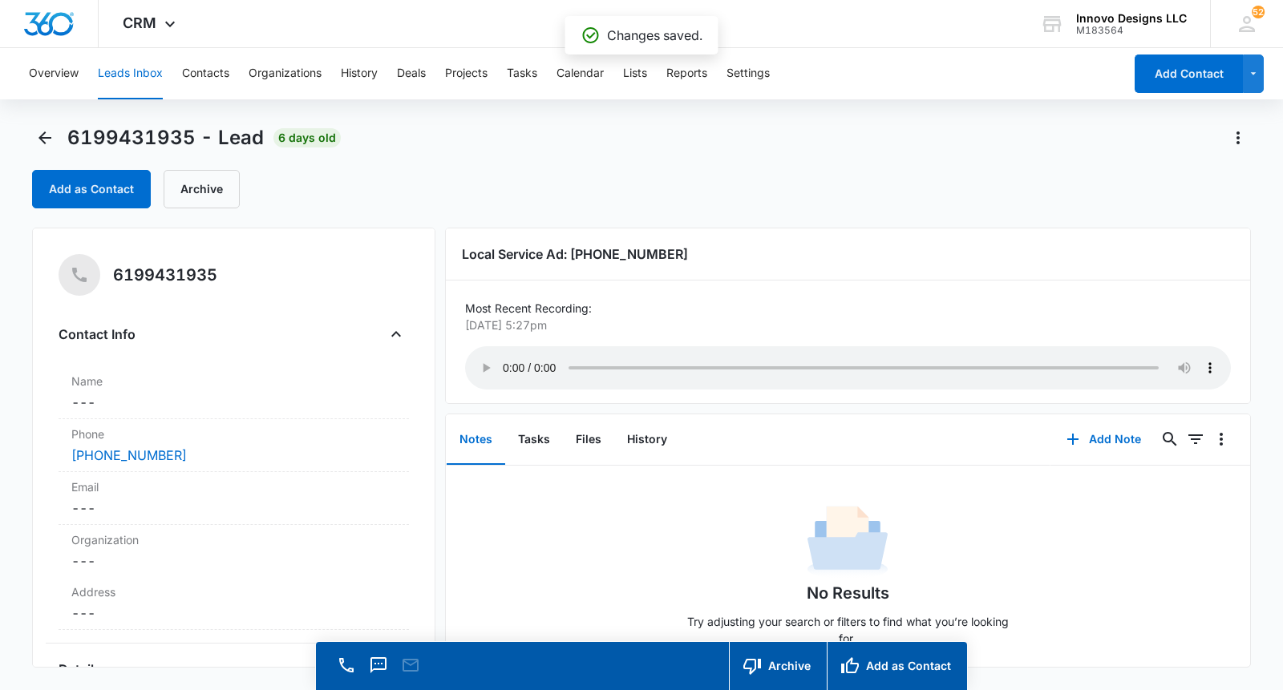
click at [38, 133] on icon "Back" at bounding box center [44, 137] width 19 height 19
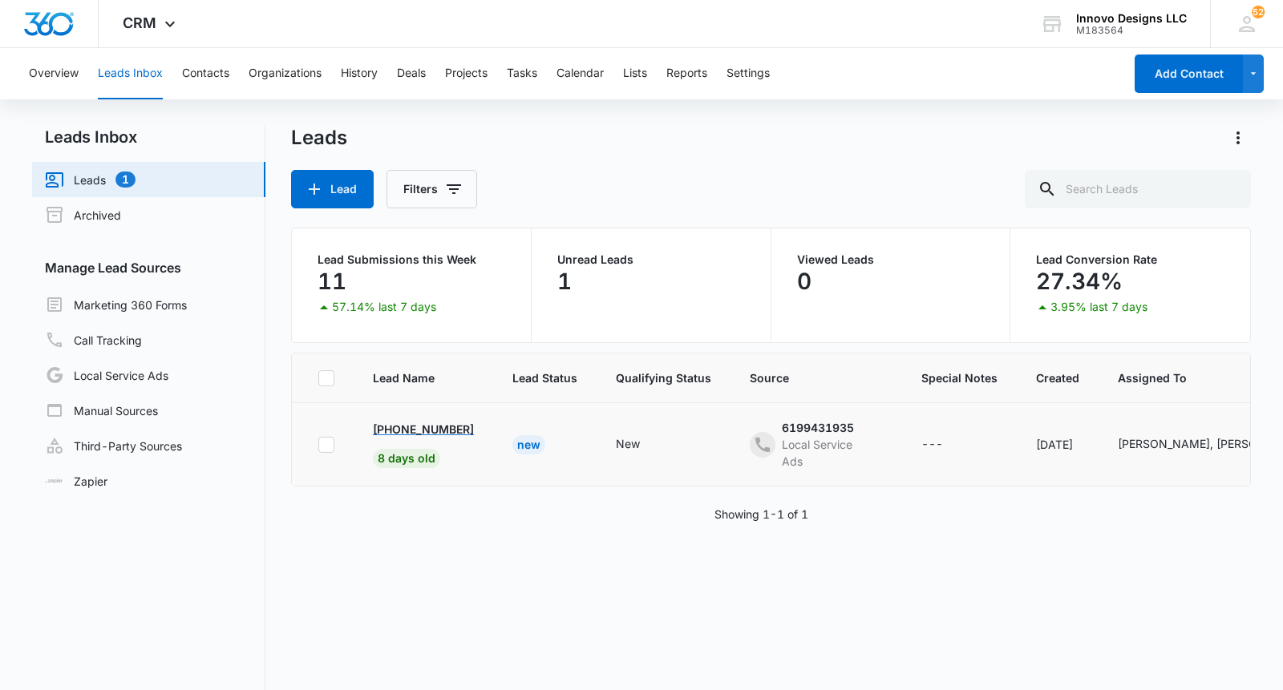
click at [466, 433] on p "[PHONE_NUMBER]" at bounding box center [423, 429] width 101 height 17
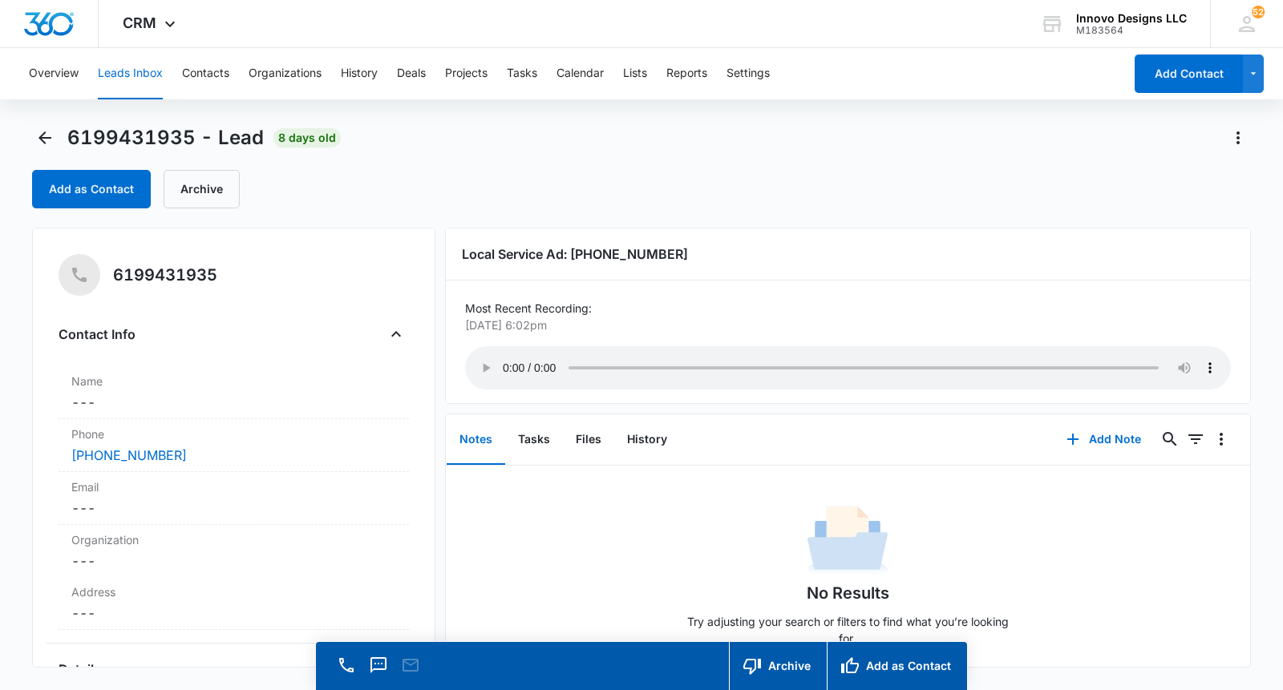
click at [504, 356] on audio "Your browser does not support the audio tag." at bounding box center [848, 367] width 766 height 43
click at [504, 357] on audio "Your browser does not support the audio tag." at bounding box center [848, 367] width 766 height 43
click at [1136, 427] on button "Add Note" at bounding box center [1103, 439] width 107 height 38
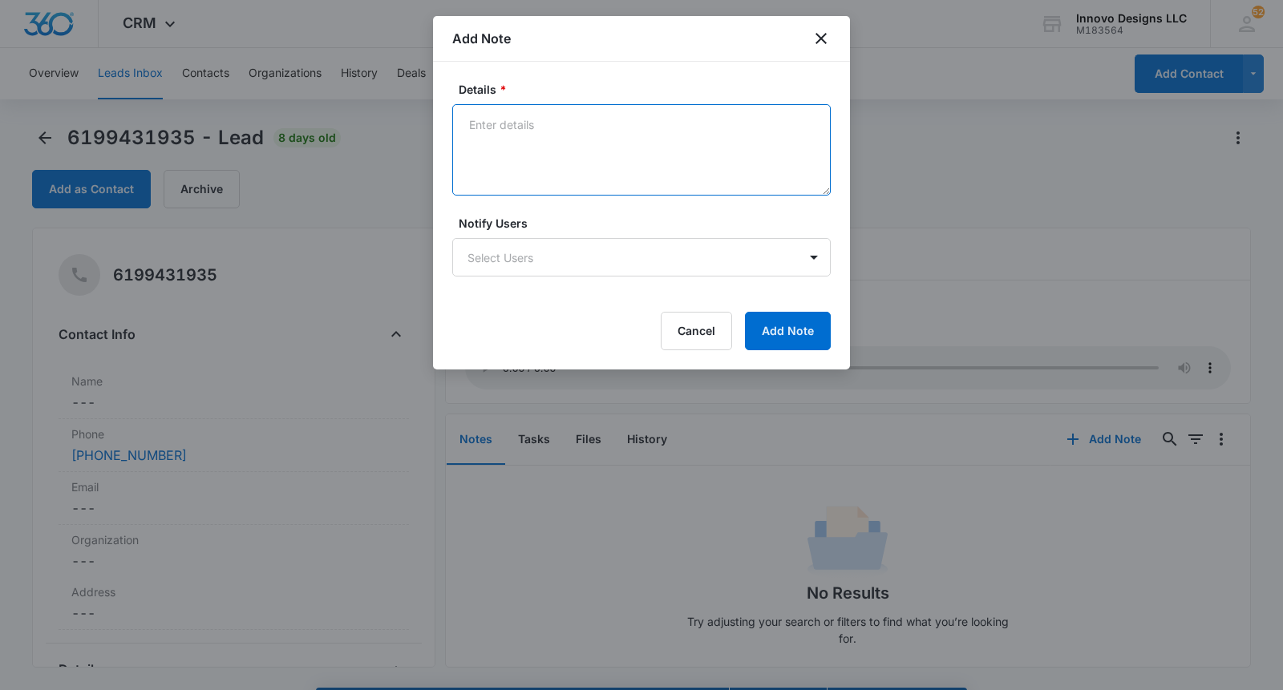
click at [522, 127] on textarea "Details *" at bounding box center [641, 149] width 378 height 91
type textarea "no message. butt dial"
click at [795, 338] on button "Add Note" at bounding box center [788, 331] width 86 height 38
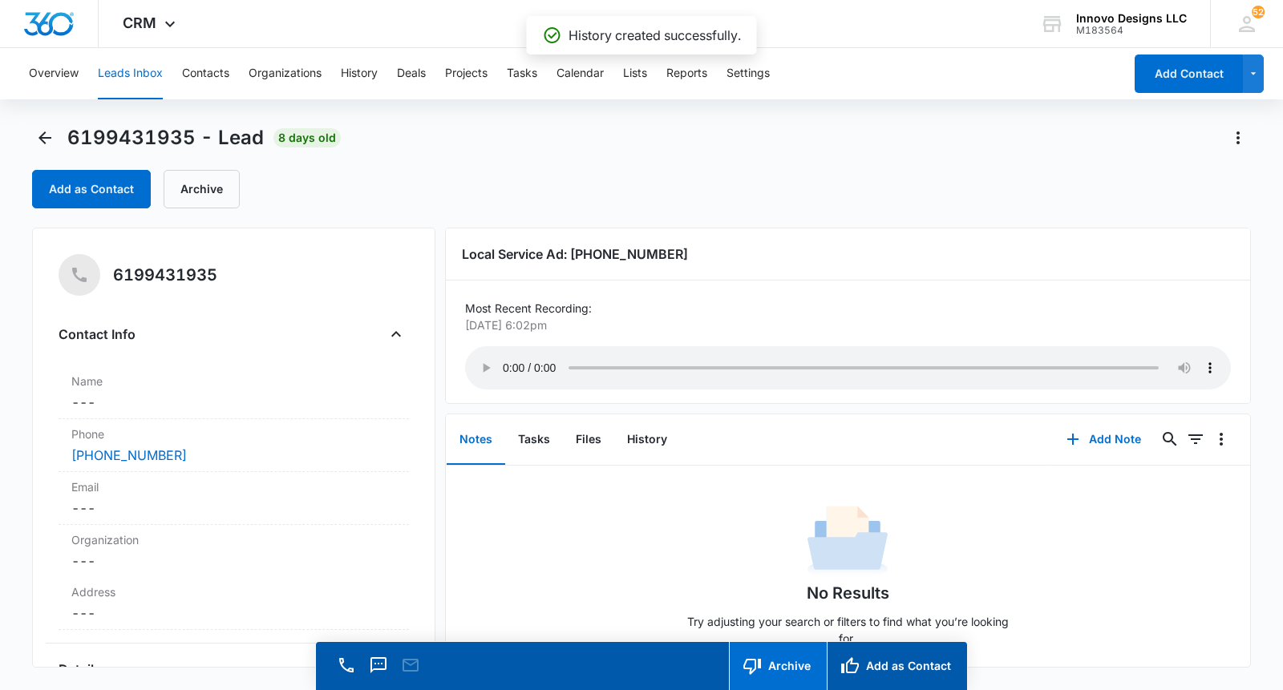
click at [772, 666] on button "Archive" at bounding box center [778, 666] width 98 height 48
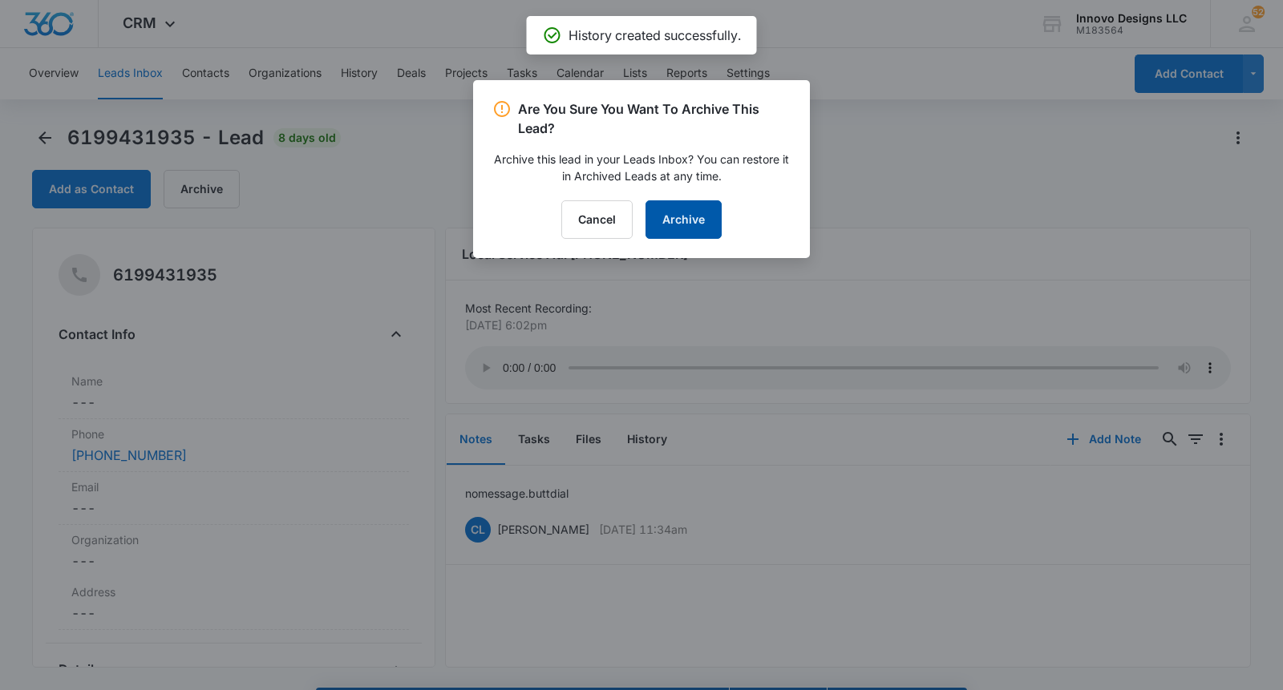
click at [683, 215] on button "Archive" at bounding box center [683, 219] width 76 height 38
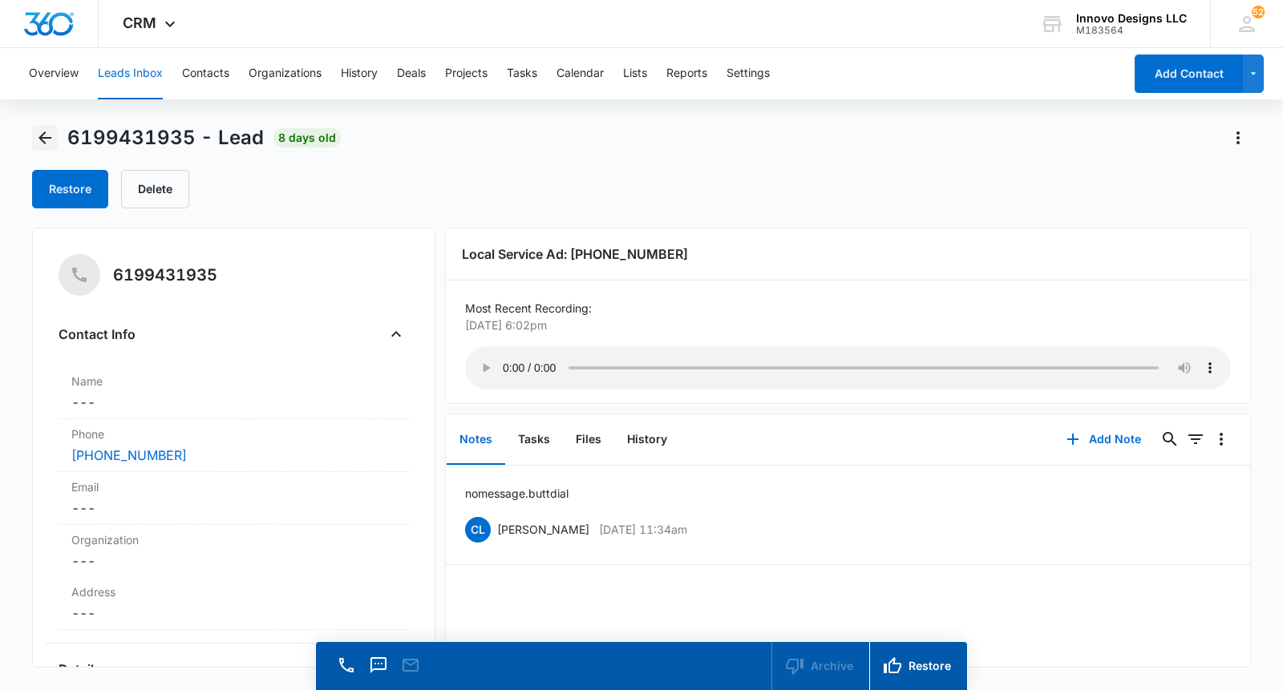
click at [44, 140] on icon "Back" at bounding box center [44, 137] width 19 height 19
